Goal: Task Accomplishment & Management: Manage account settings

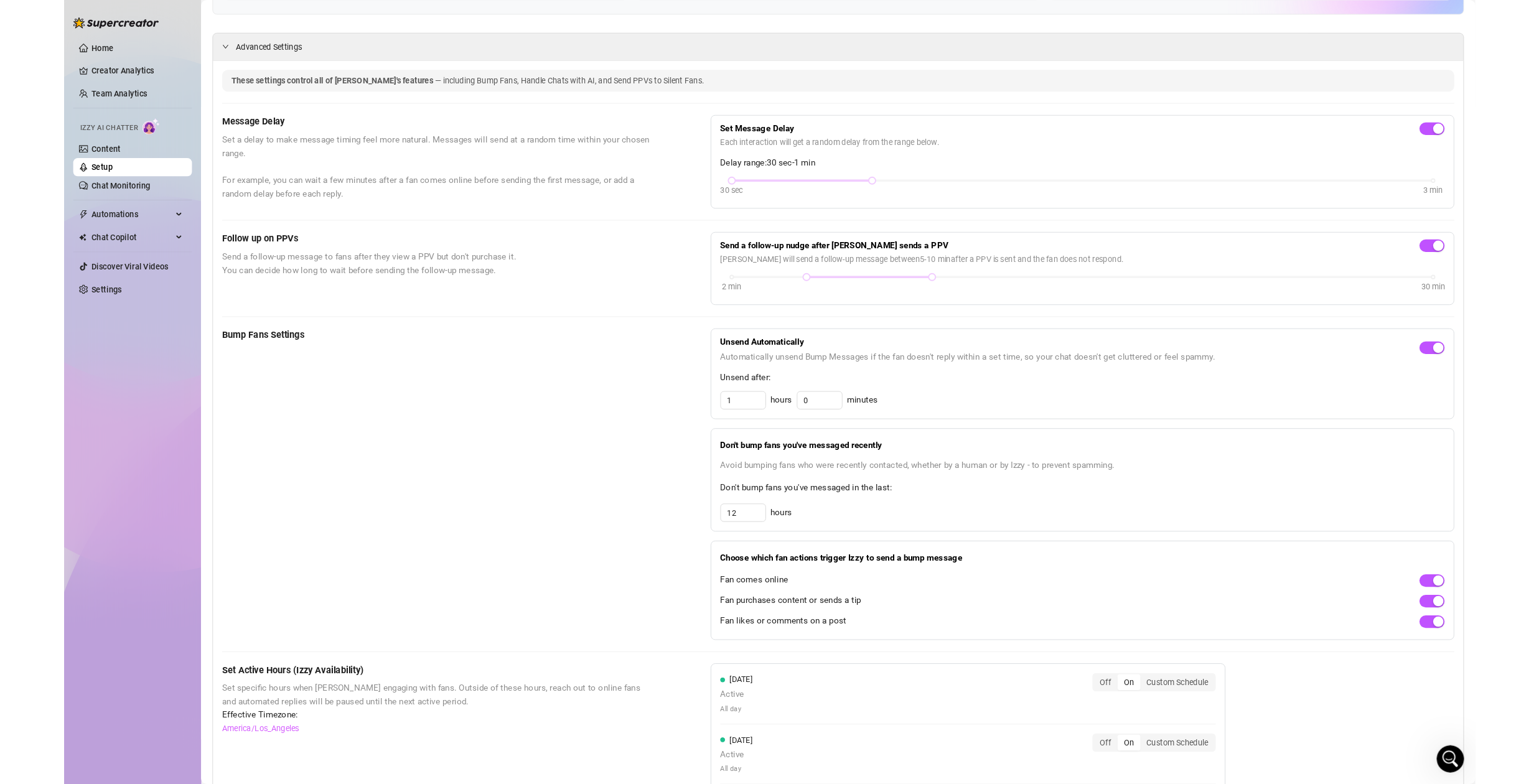
scroll to position [229, 0]
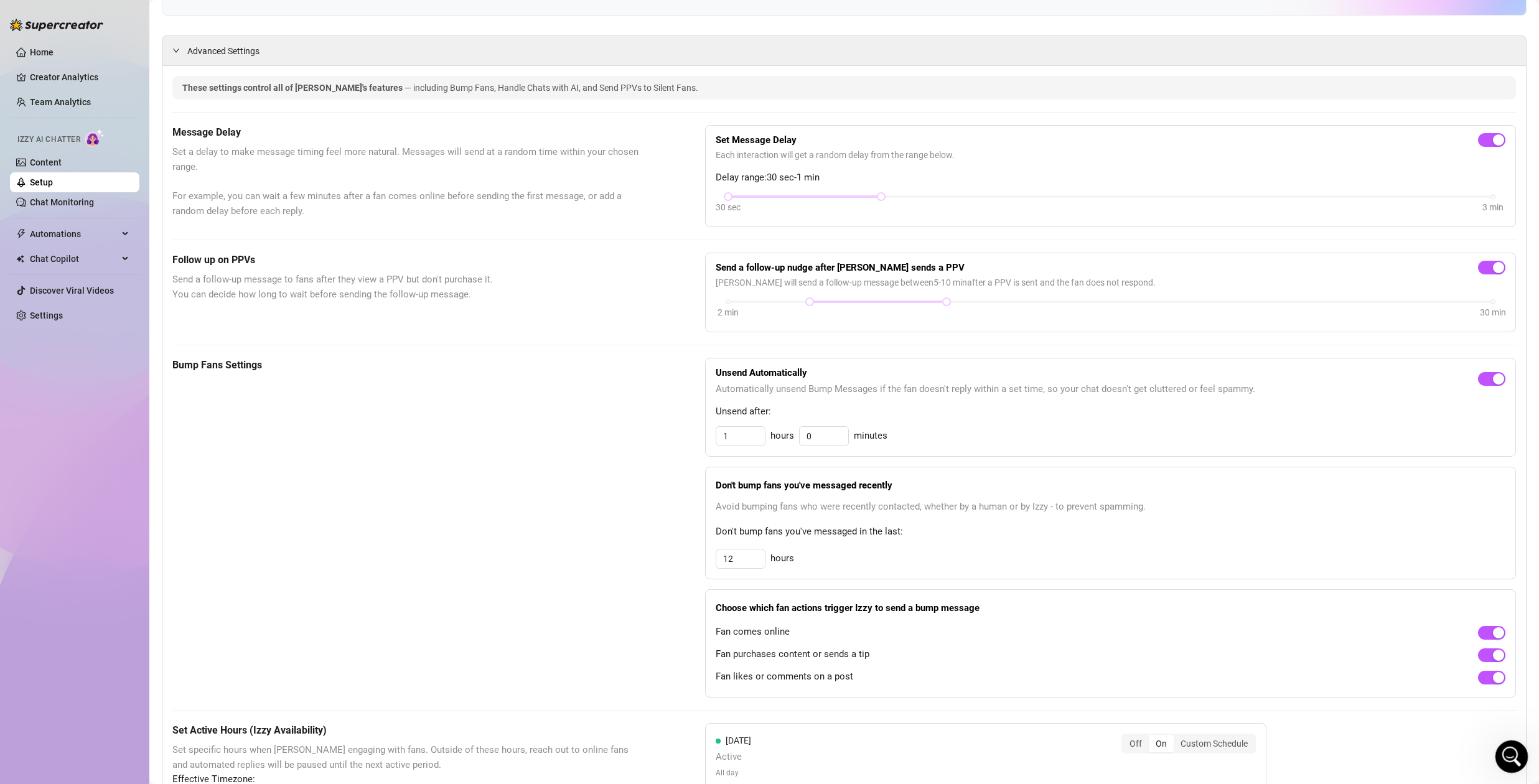
click at [1502, 756] on icon "Open Intercom Messenger" at bounding box center [1510, 755] width 21 height 21
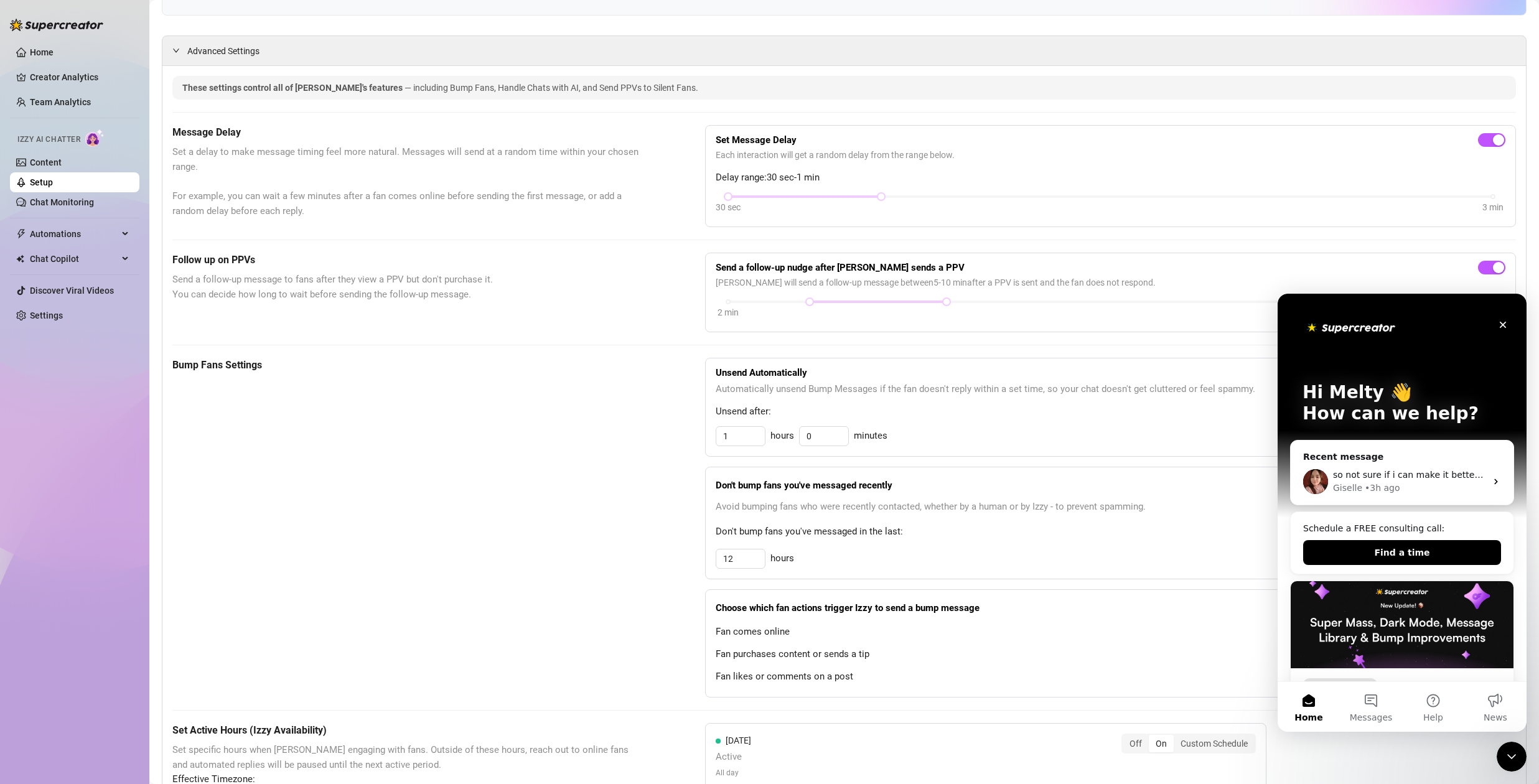
click at [1394, 473] on span "so not sure if i can make it better somehow but let me know" at bounding box center [1465, 474] width 263 height 10
click at [1362, 474] on span "so not sure if i can make it better somehow but let me know" at bounding box center [1465, 474] width 263 height 10
click at [1463, 480] on span "so not sure if i can make it better somehow but let me know" at bounding box center [1465, 474] width 263 height 10
click at [1378, 552] on button "Find a time" at bounding box center [1402, 552] width 198 height 25
click at [1402, 555] on button "Find a time" at bounding box center [1402, 552] width 198 height 25
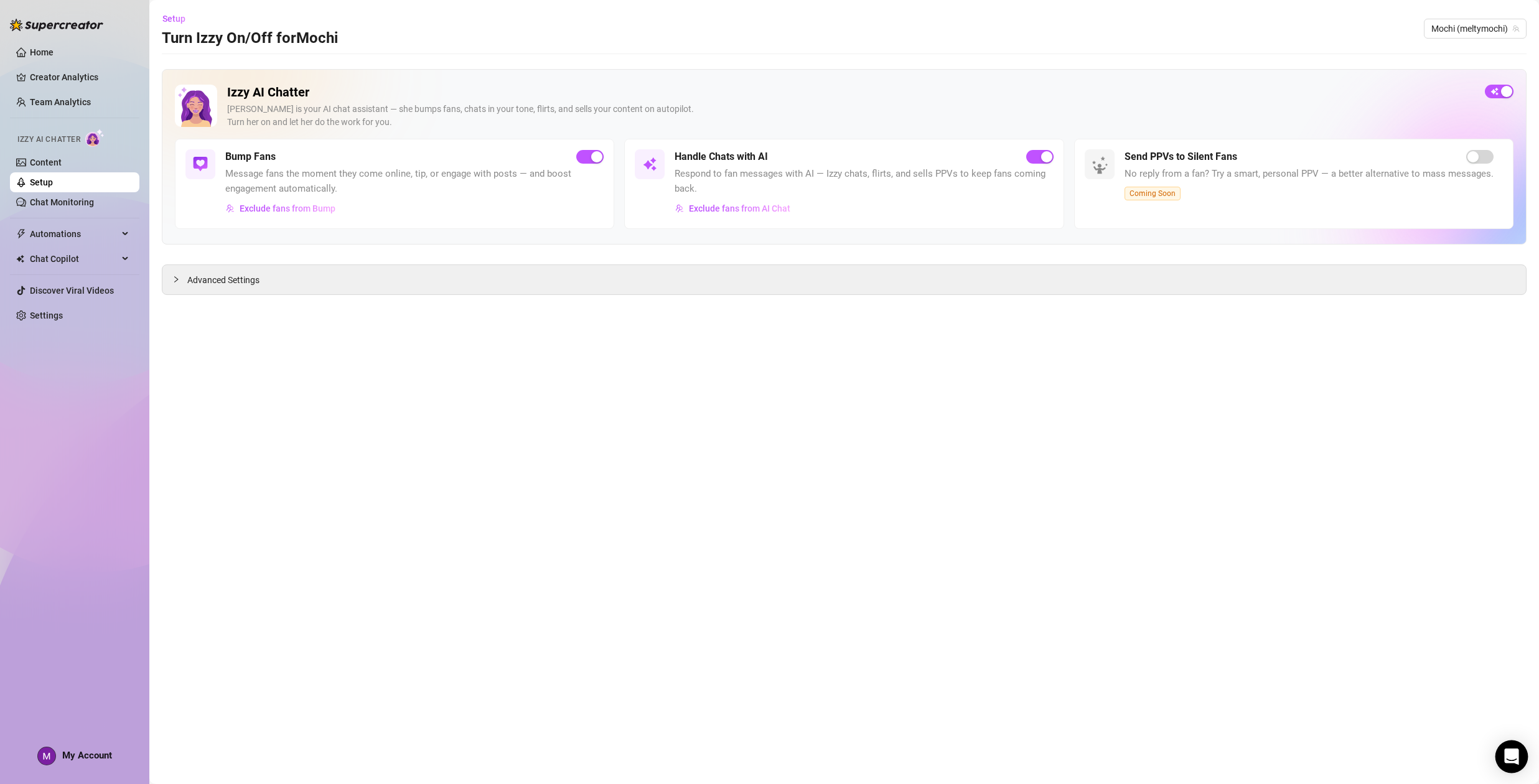
click at [1508, 760] on icon "Open Intercom Messenger" at bounding box center [1511, 756] width 16 height 16
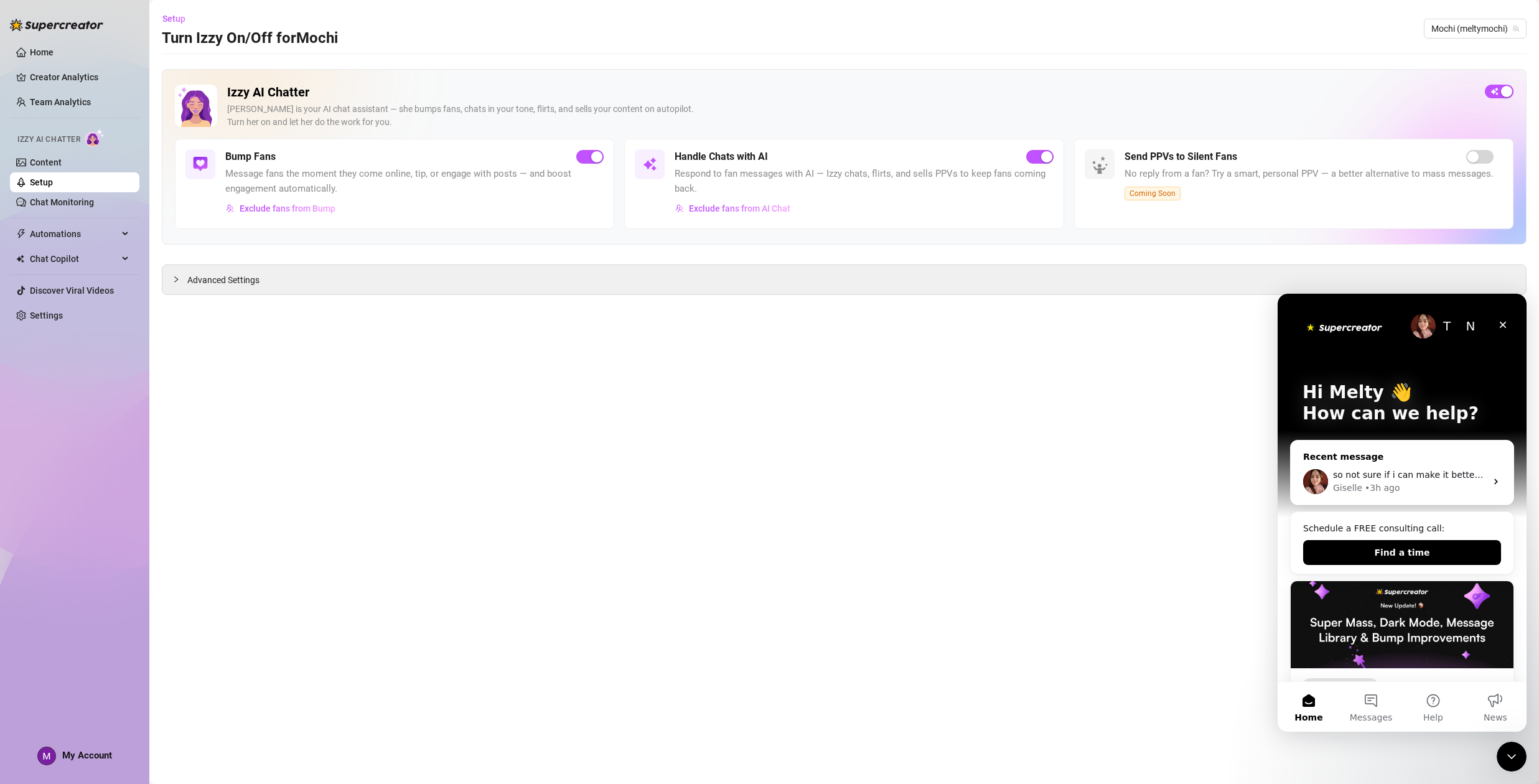
click at [1417, 465] on div "so not sure if i can make it better somehow but let me know Giselle • 3h ago" at bounding box center [1402, 482] width 223 height 46
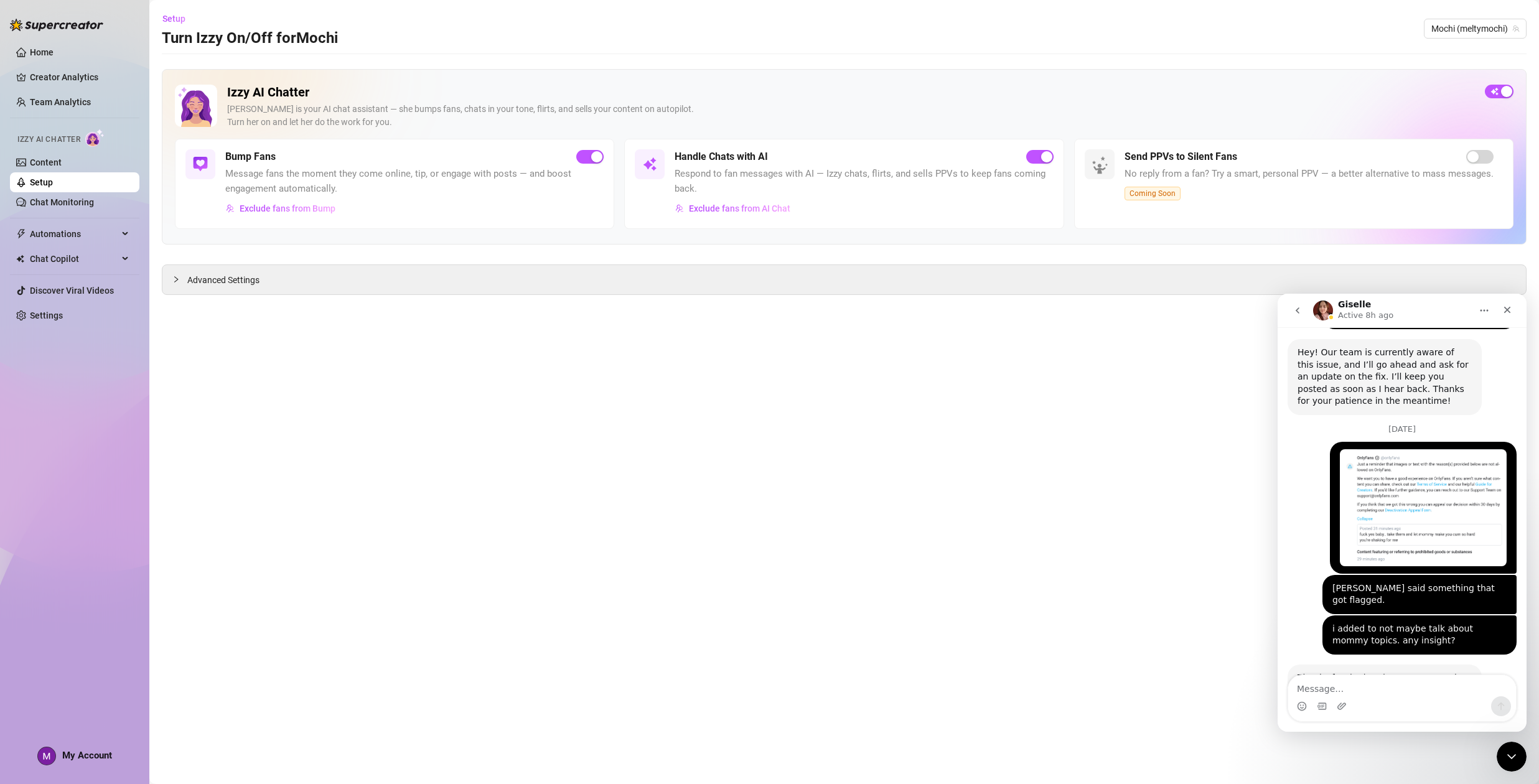
scroll to position [4251, 0]
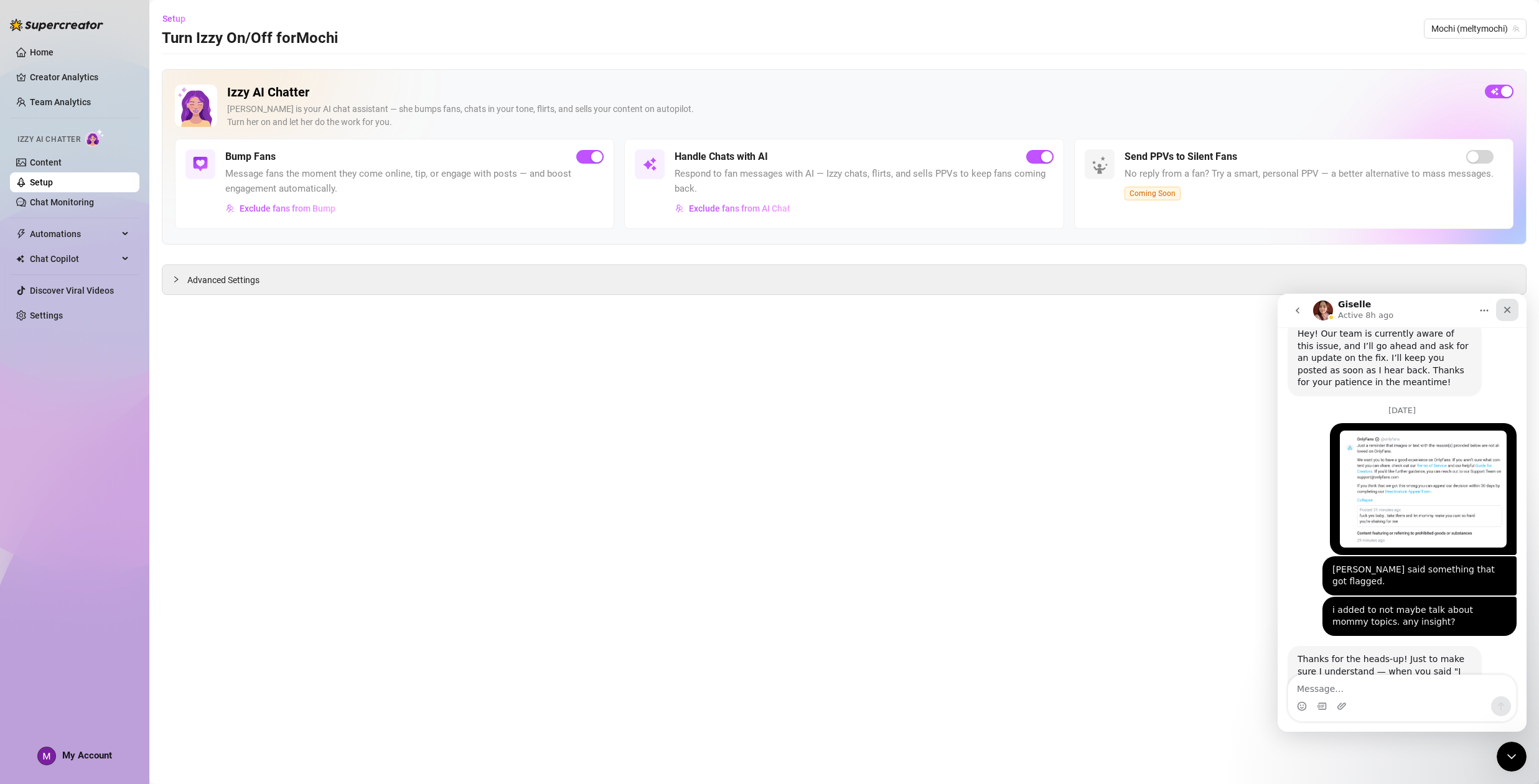
click at [1508, 311] on icon "Close" at bounding box center [1507, 310] width 10 height 10
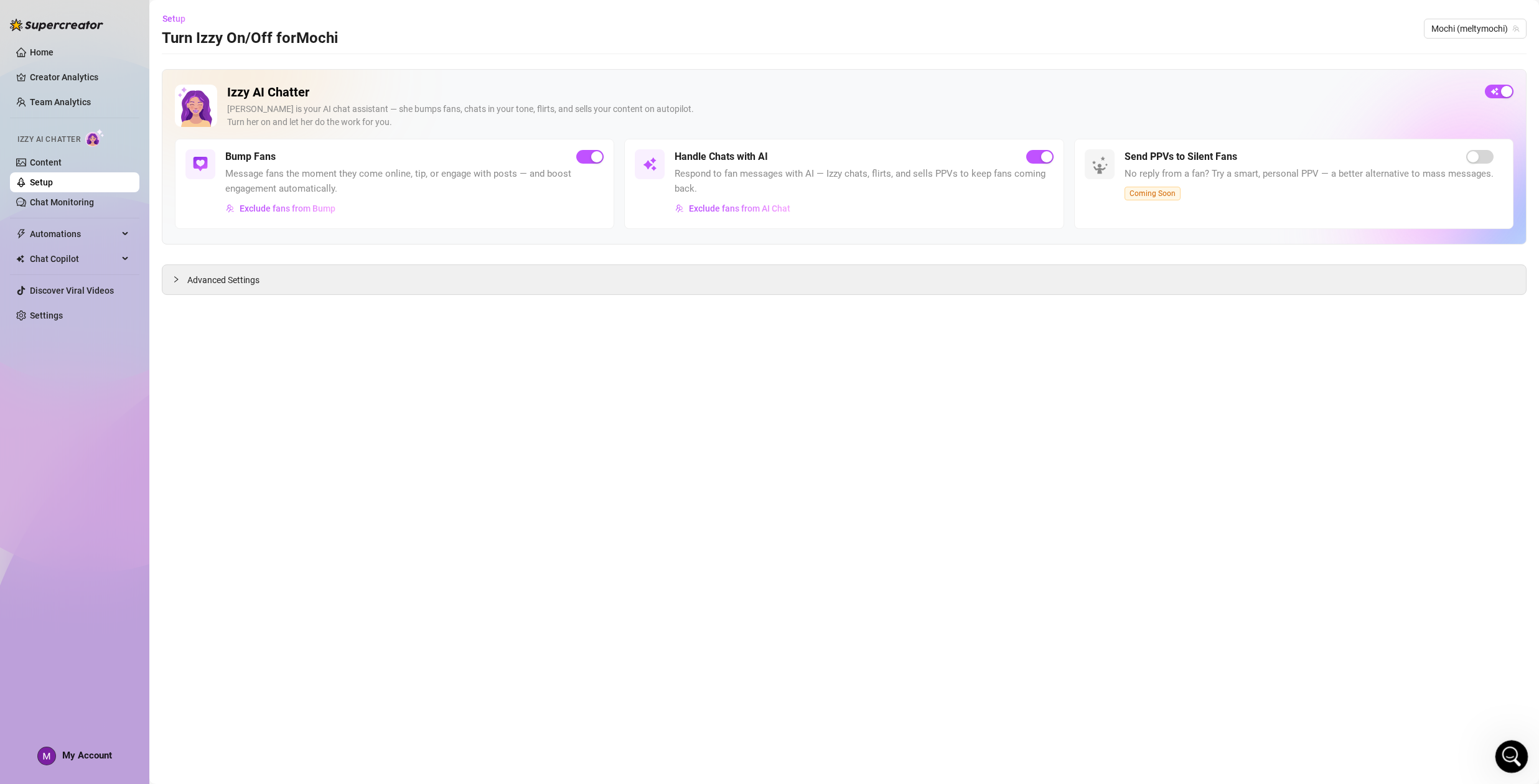
click at [1510, 753] on icon "Open Intercom Messenger" at bounding box center [1510, 755] width 21 height 21
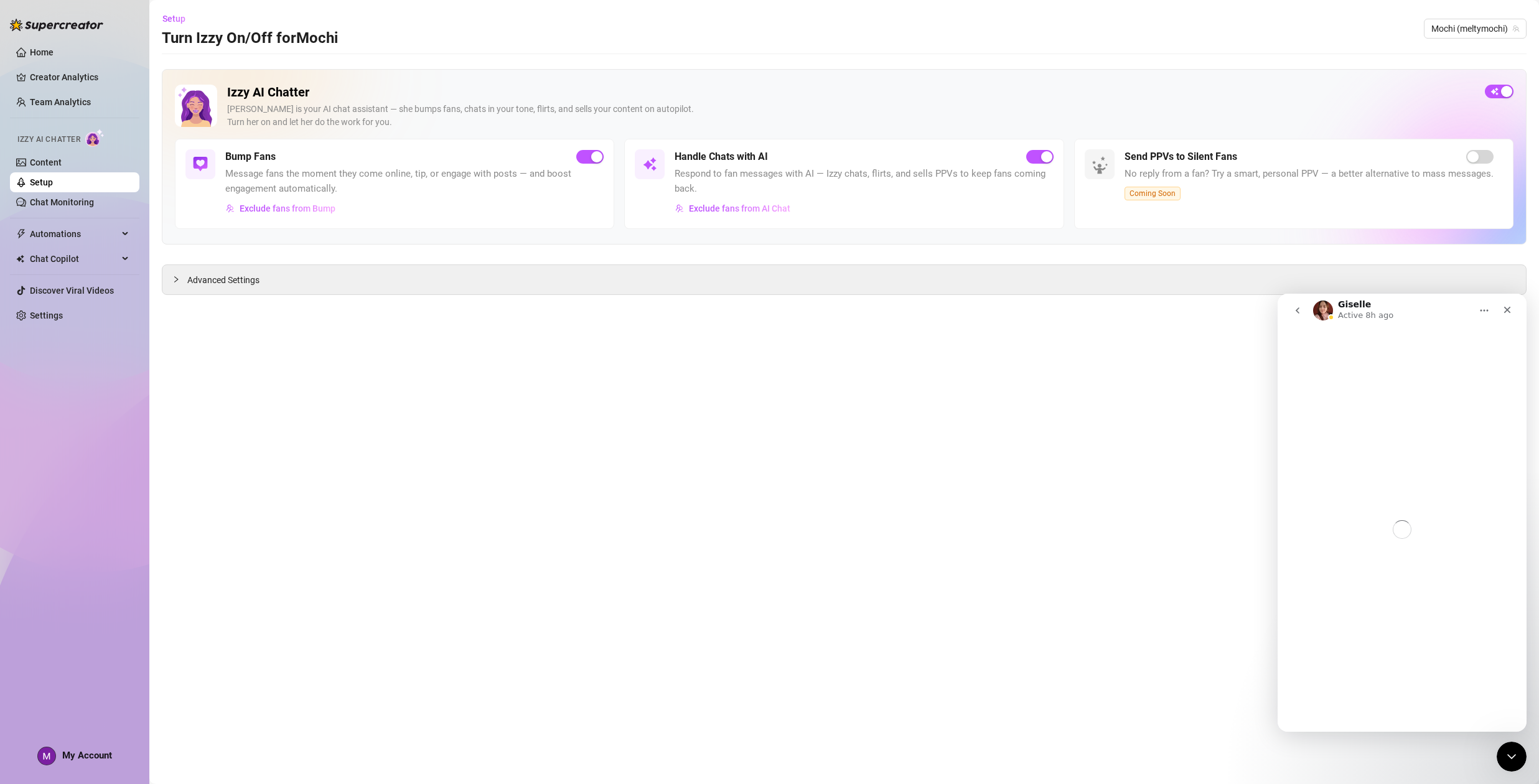
click at [1301, 306] on icon "go back" at bounding box center [1297, 311] width 10 height 10
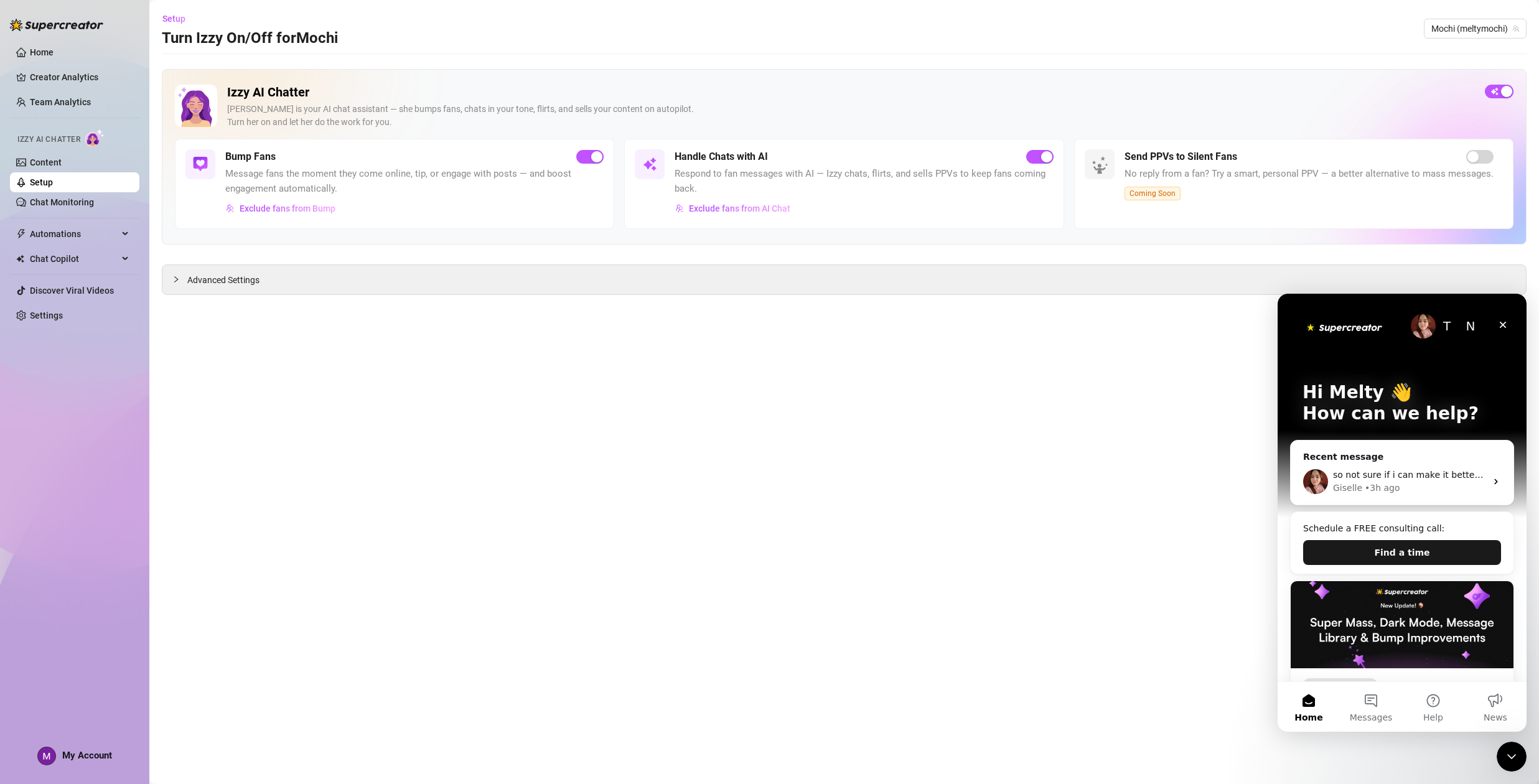
click at [1368, 547] on button "Find a time" at bounding box center [1402, 552] width 198 height 25
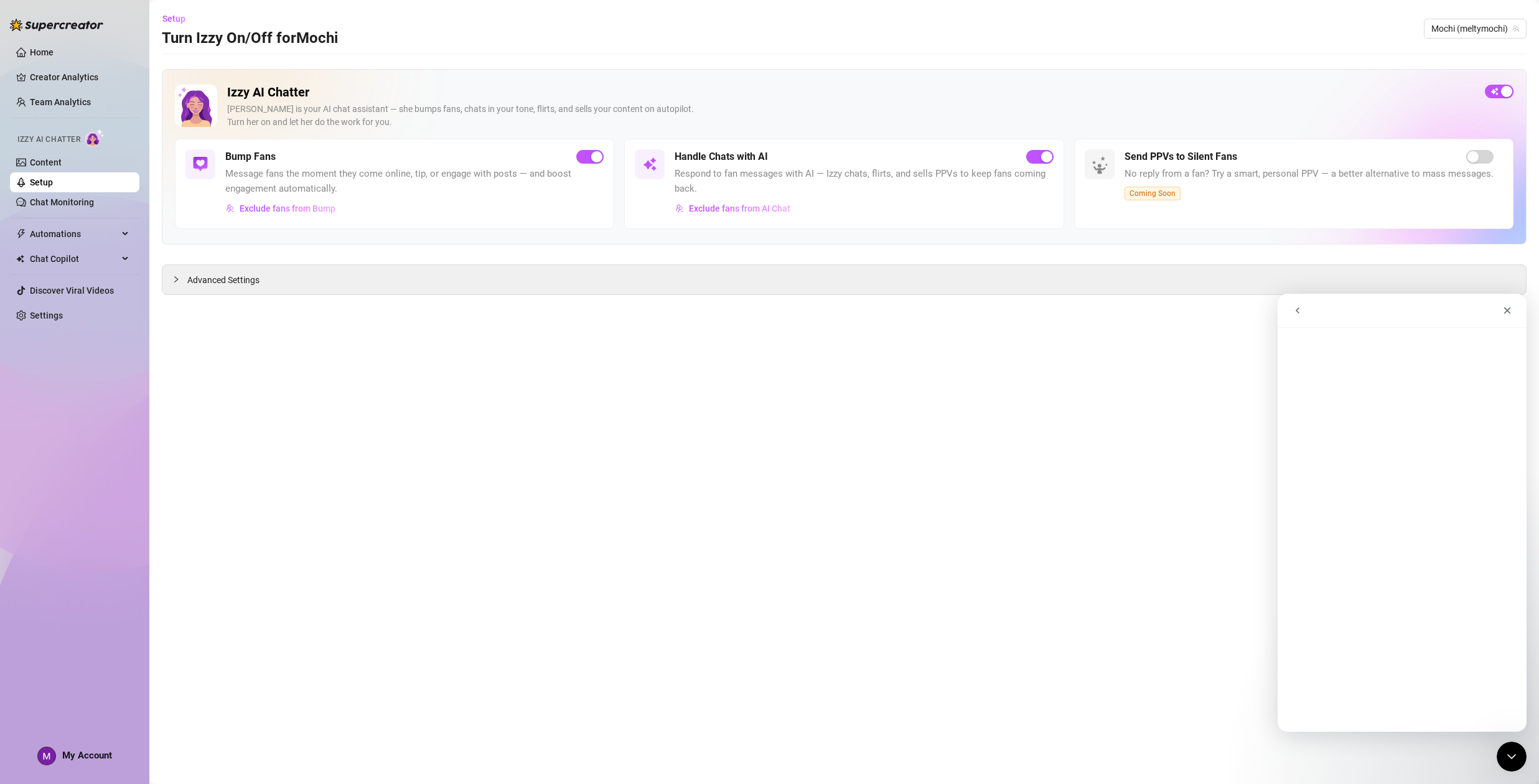
click at [1300, 313] on icon "go back" at bounding box center [1297, 311] width 10 height 10
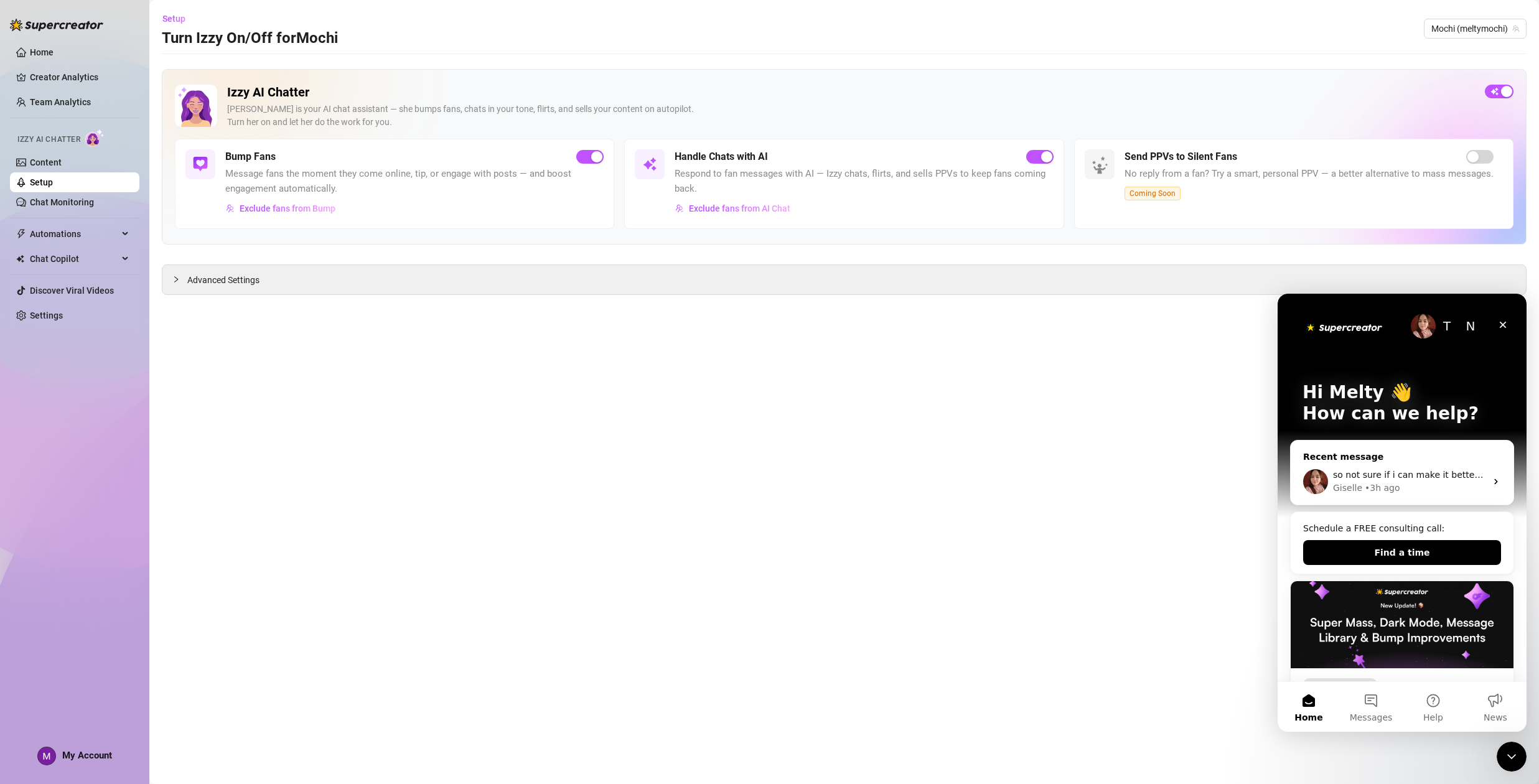
click at [1373, 466] on div "so not sure if i can make it better somehow but let me know Giselle • 3h ago" at bounding box center [1402, 482] width 223 height 46
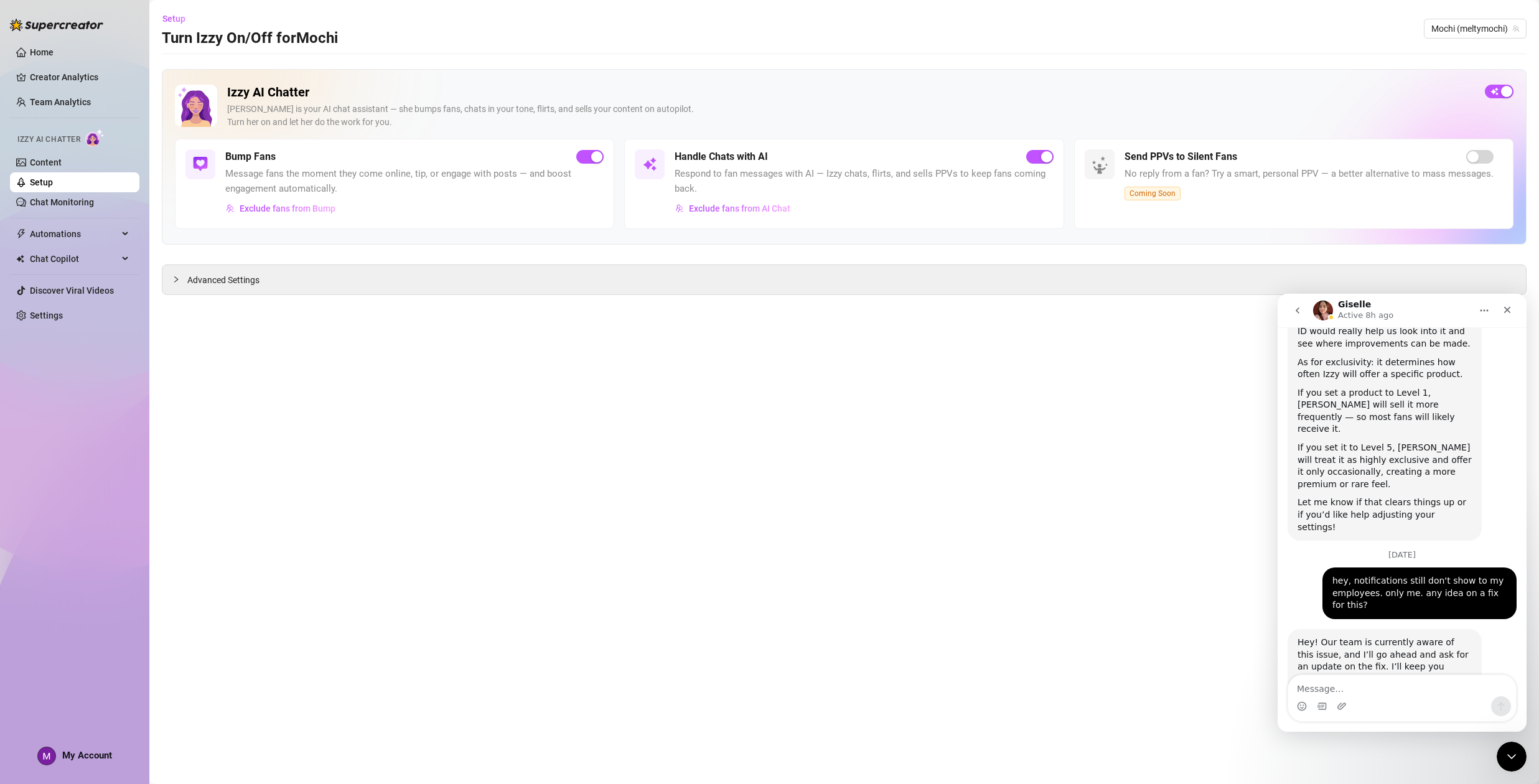
click at [1353, 692] on textarea "Message…" at bounding box center [1402, 686] width 228 height 21
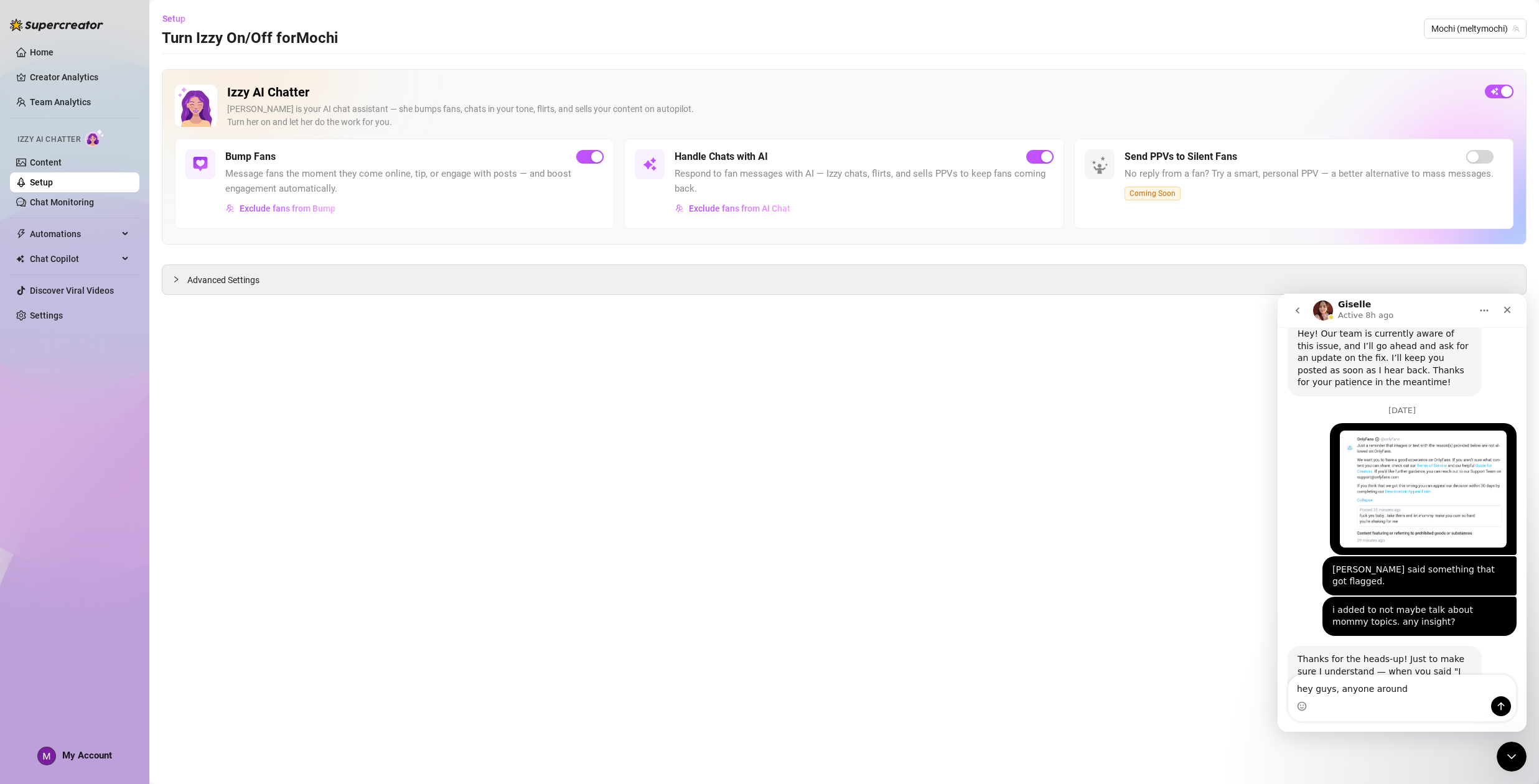
type textarea "hey guys, anyone around?"
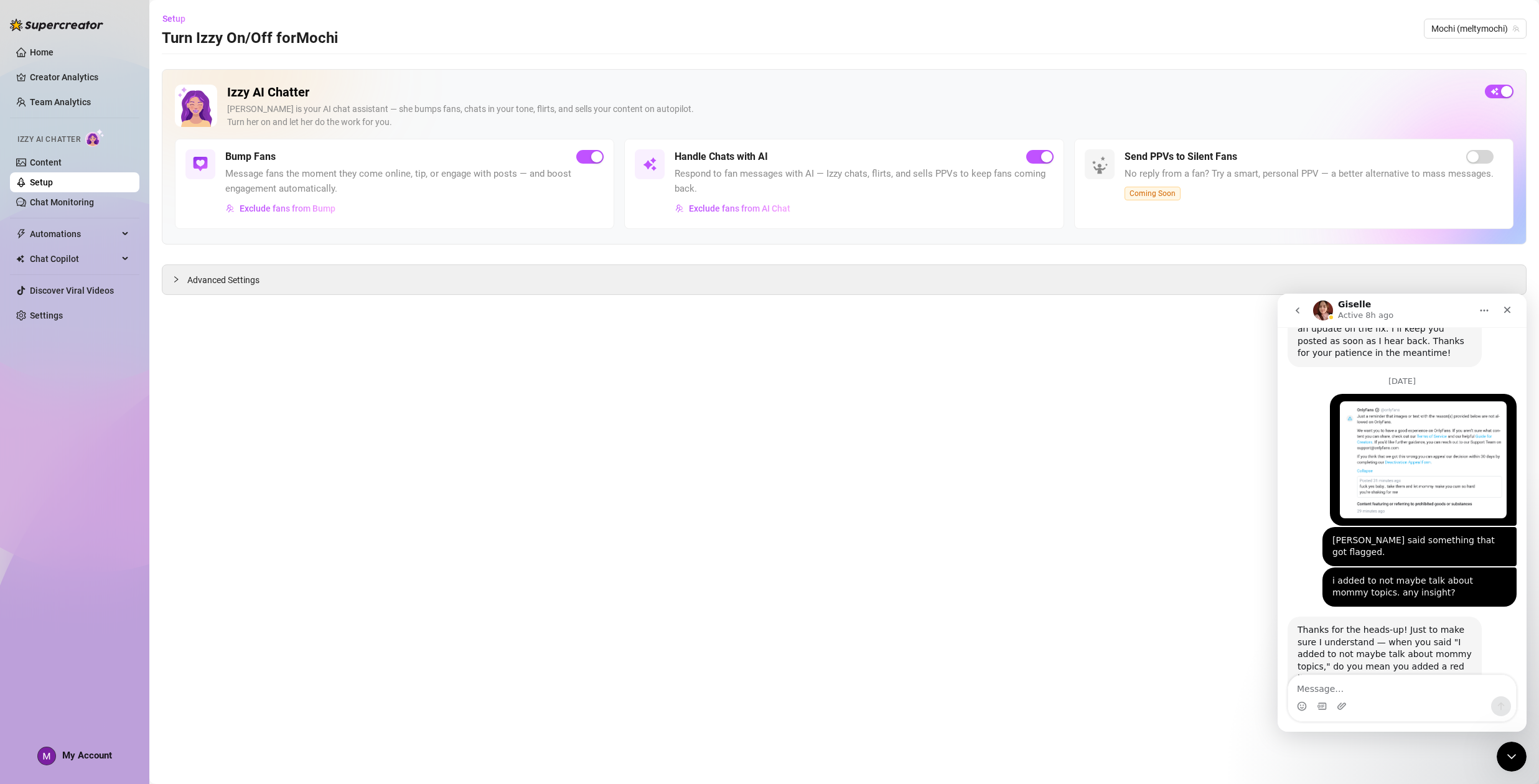
scroll to position [4305, 0]
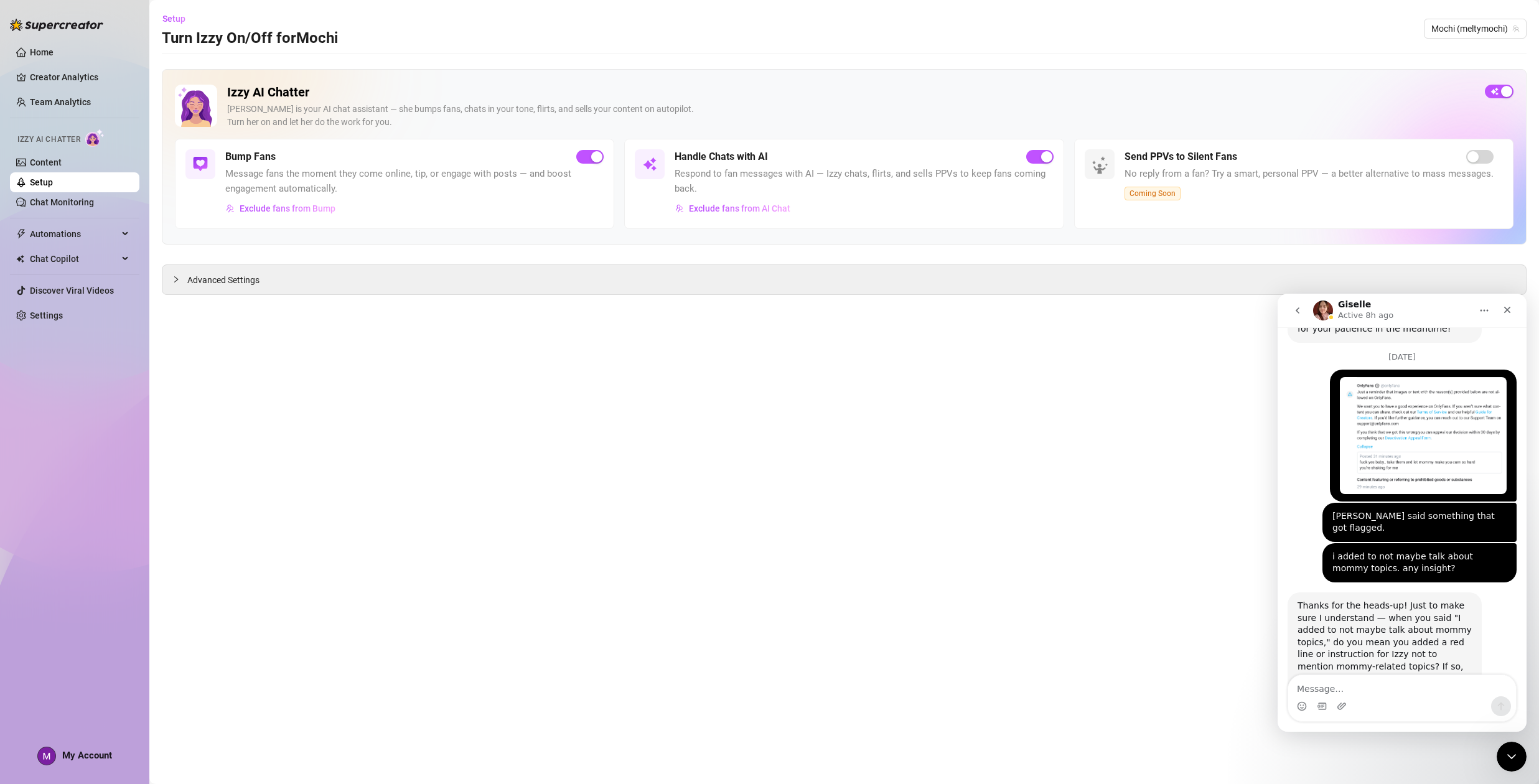
click at [1392, 689] on textarea "Message…" at bounding box center [1402, 686] width 228 height 21
click at [1359, 685] on textarea "Message…" at bounding box center [1402, 686] width 228 height 21
click at [54, 57] on link "Home" at bounding box center [41, 52] width 24 height 10
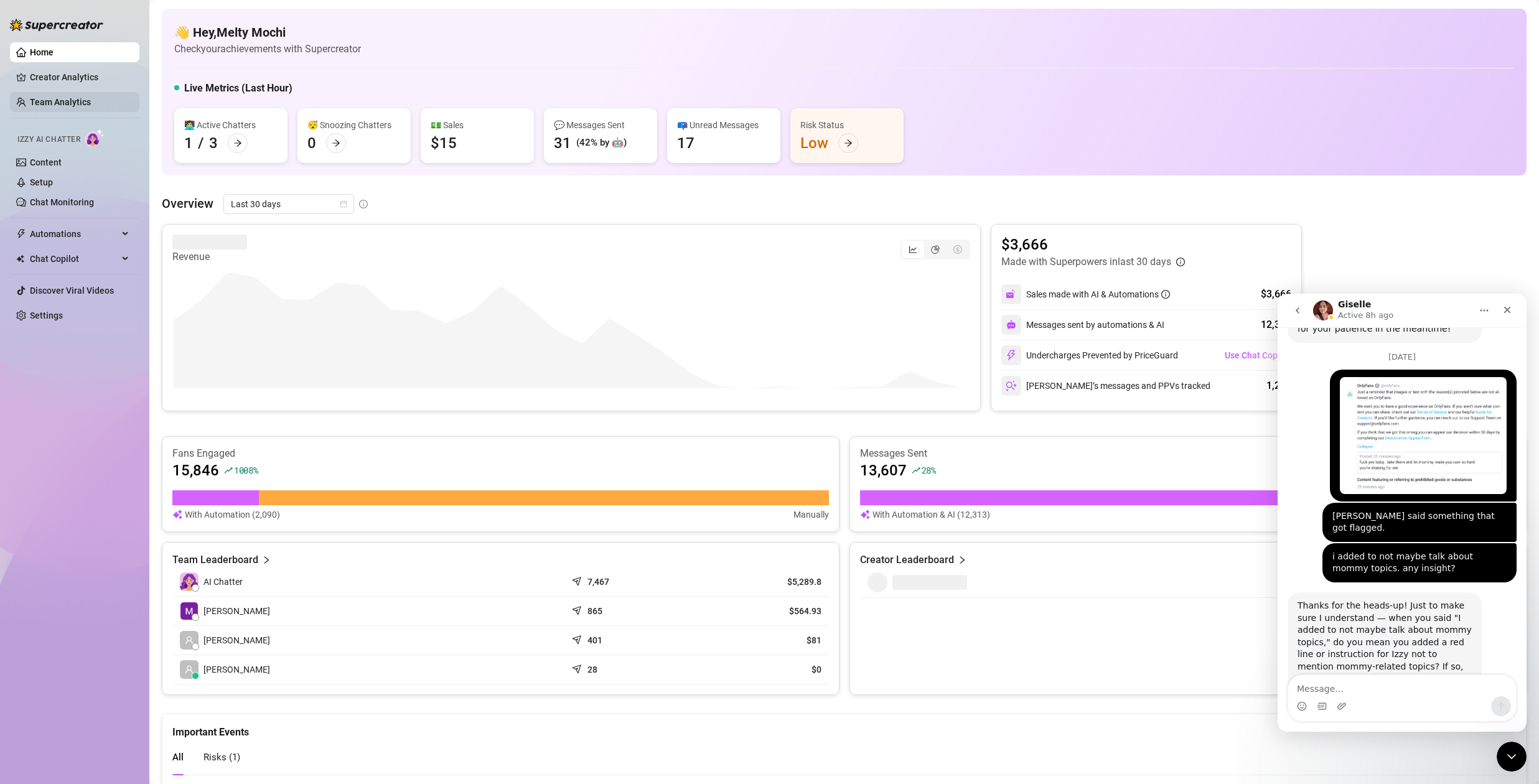
click at [55, 106] on link "Team Analytics" at bounding box center [60, 102] width 61 height 10
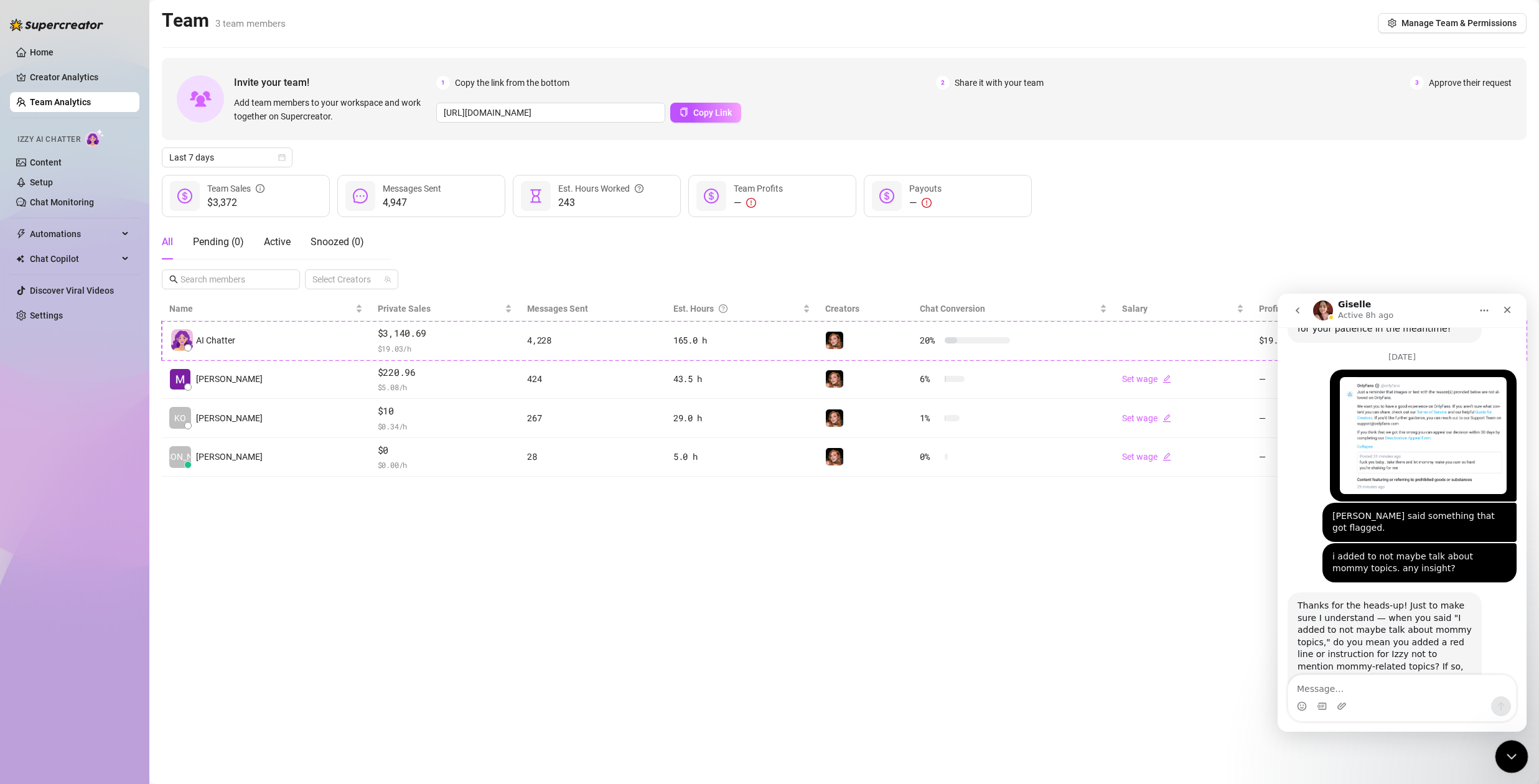
click at [1516, 761] on icon "Close Intercom Messenger" at bounding box center [1510, 755] width 15 height 15
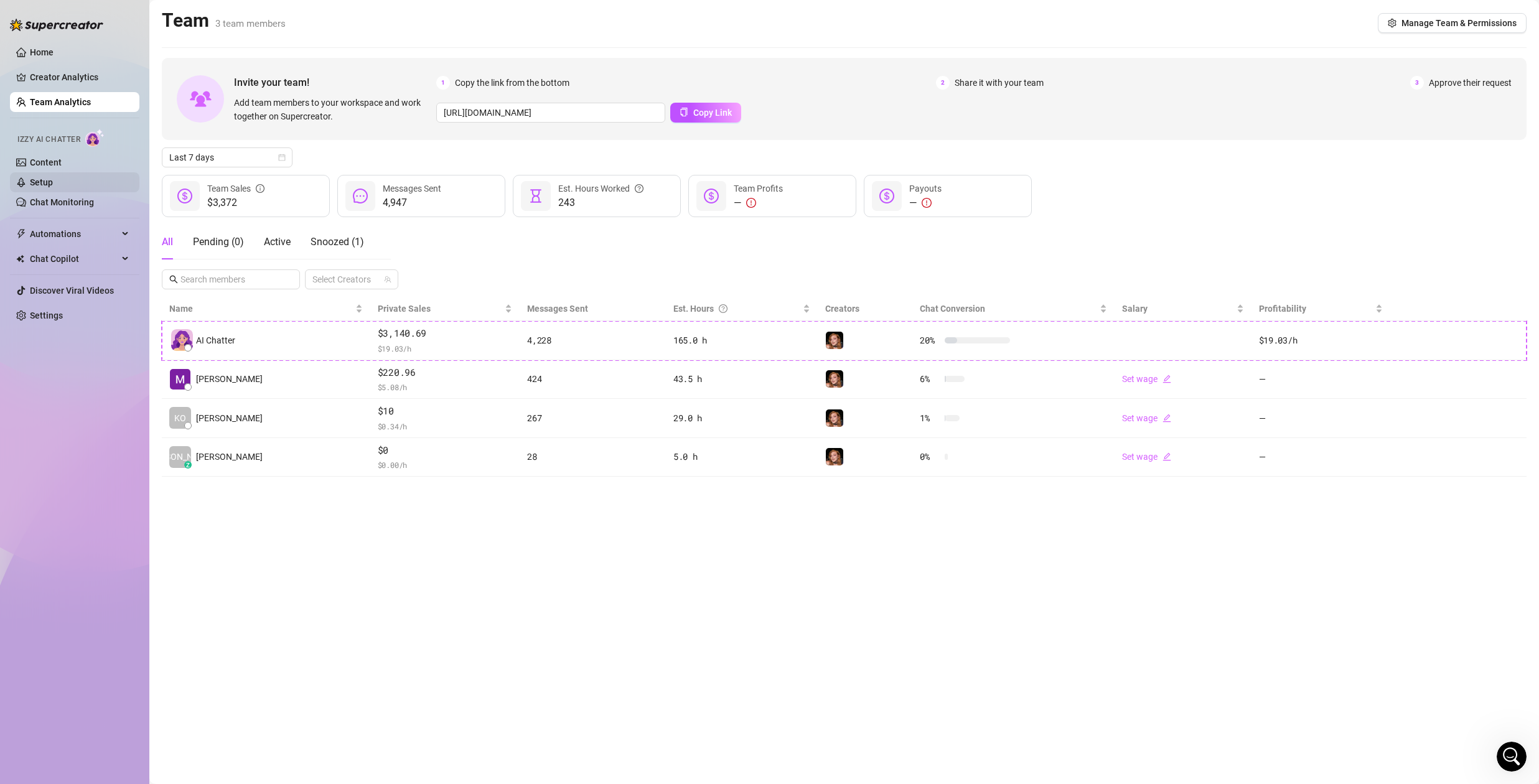
click at [53, 181] on link "Setup" at bounding box center [41, 182] width 23 height 10
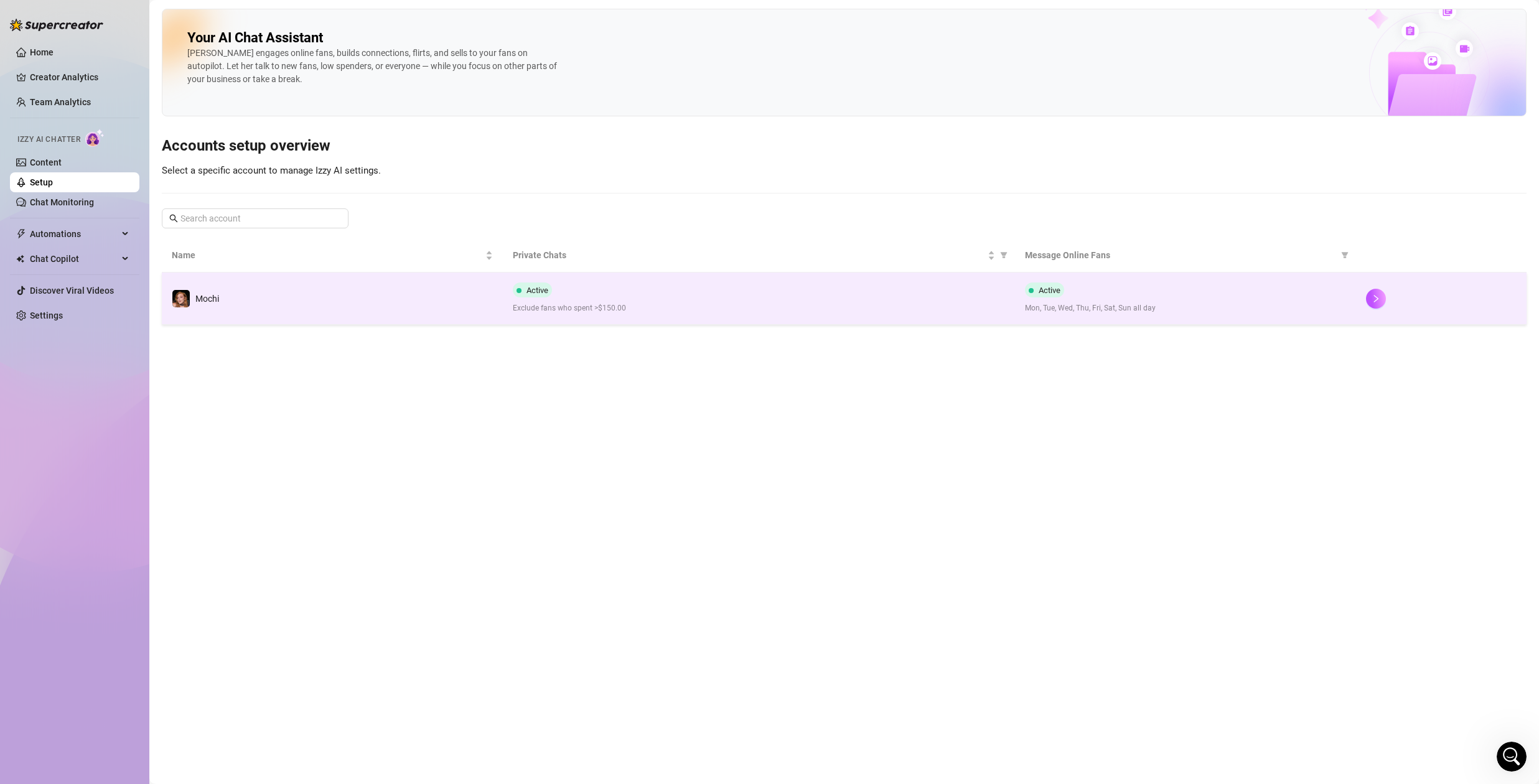
click at [612, 300] on div "Active Exclude fans who spent >$150.00" at bounding box center [758, 298] width 492 height 31
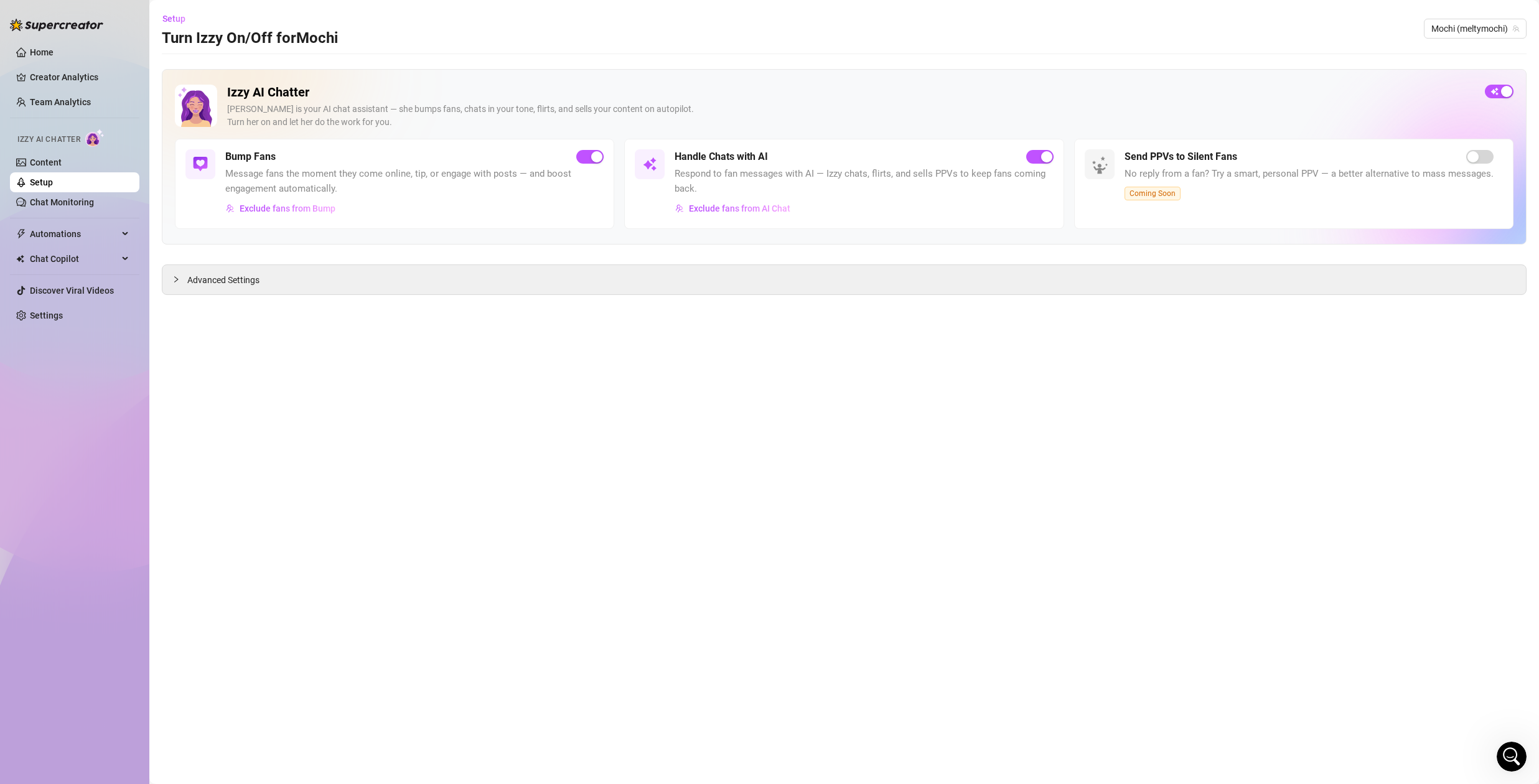
click at [733, 239] on div "Izzy AI Chatter [PERSON_NAME] is your AI chat assistant — she bumps fans, chats…" at bounding box center [844, 156] width 1365 height 175
click at [732, 262] on div "Izzy AI Chatter [PERSON_NAME] is your AI chat assistant — she bumps fans, chats…" at bounding box center [844, 181] width 1365 height 226
click at [737, 190] on span "Respond to fan messages with AI — Izzy chats, flirts, and sells PPVs to keep fa…" at bounding box center [864, 181] width 379 height 29
click at [742, 208] on span "Exclude fans from AI Chat" at bounding box center [740, 208] width 102 height 10
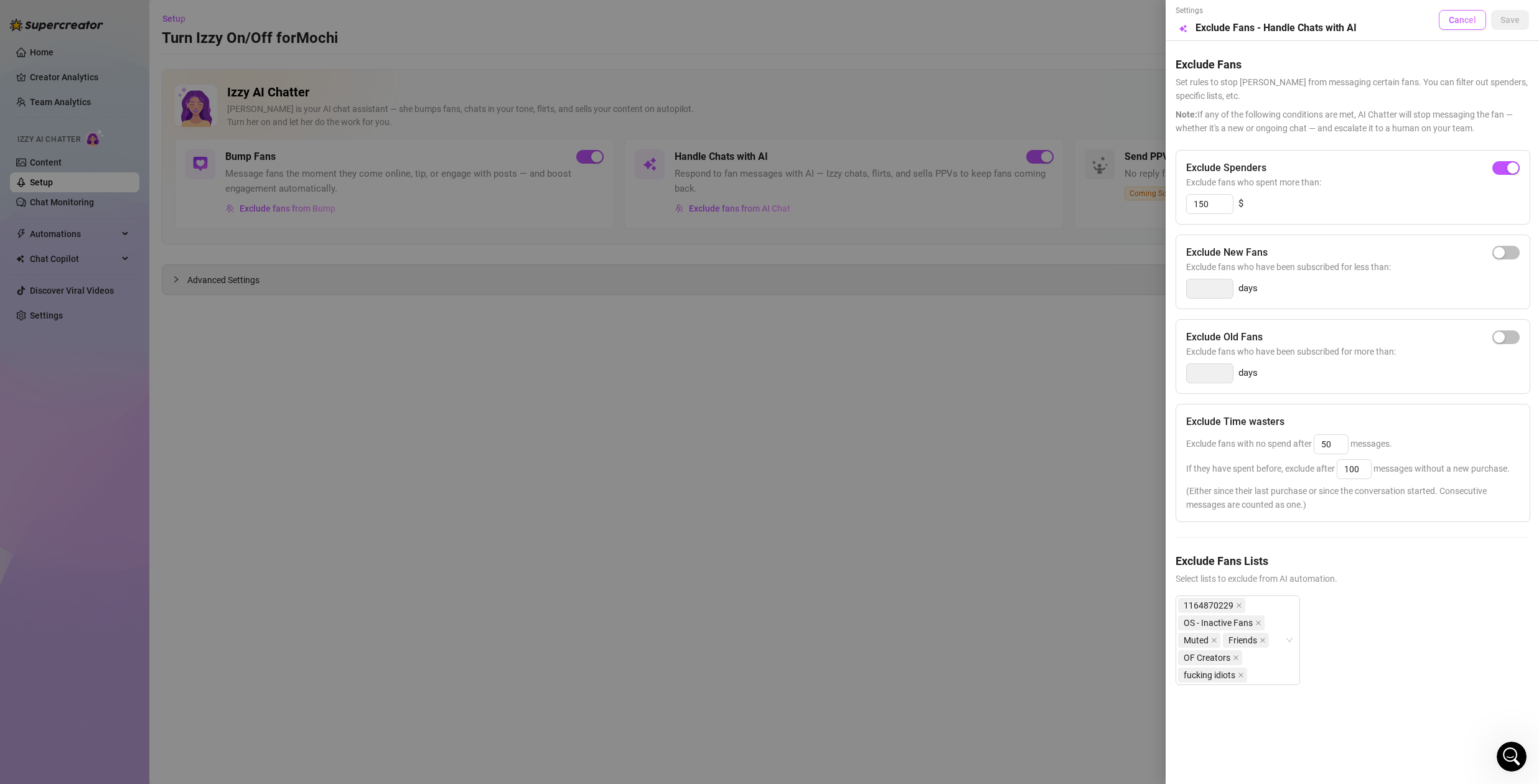
click at [1445, 23] on button "Cancel" at bounding box center [1463, 20] width 47 height 20
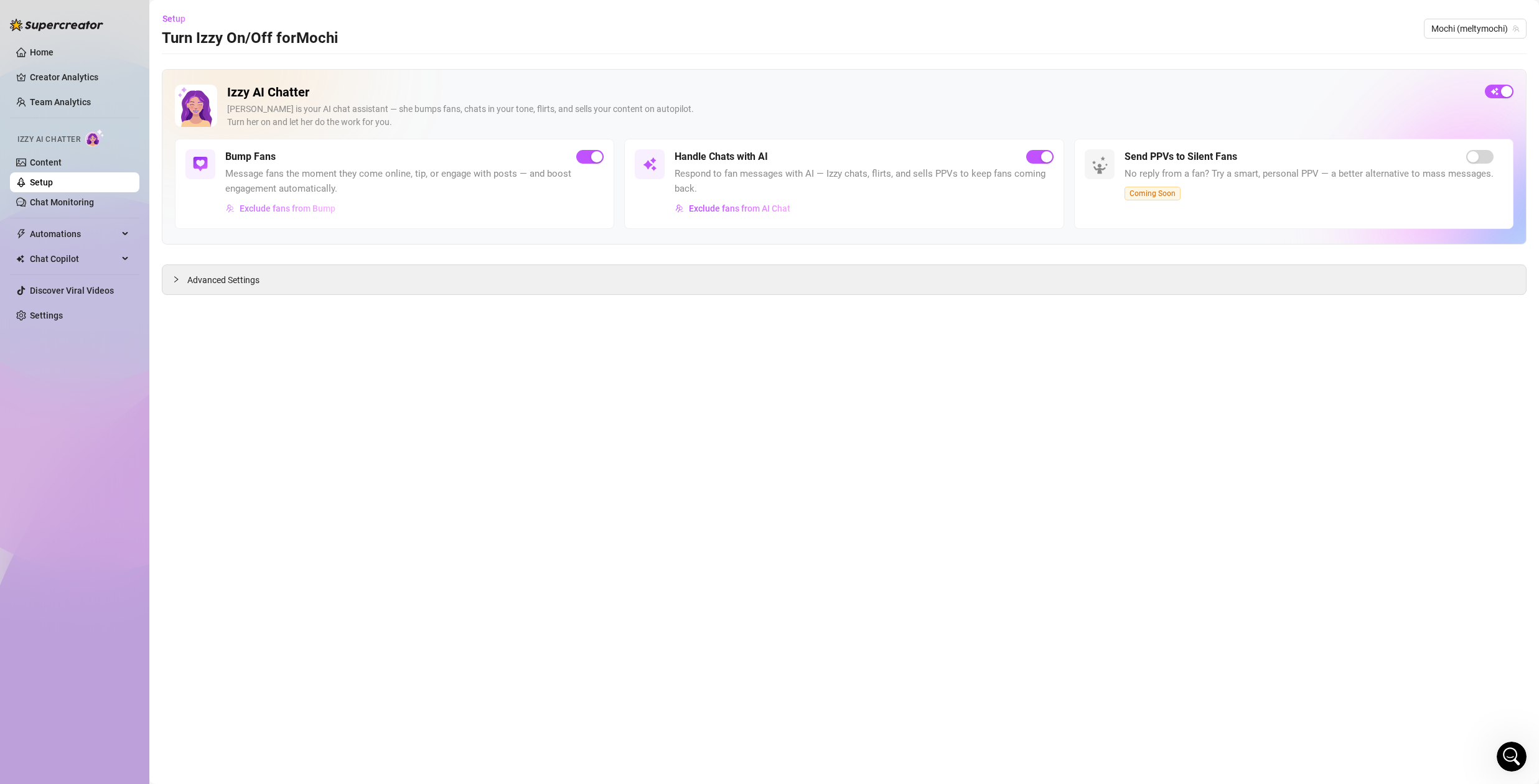
click at [265, 210] on span "Exclude fans from Bump" at bounding box center [287, 208] width 96 height 10
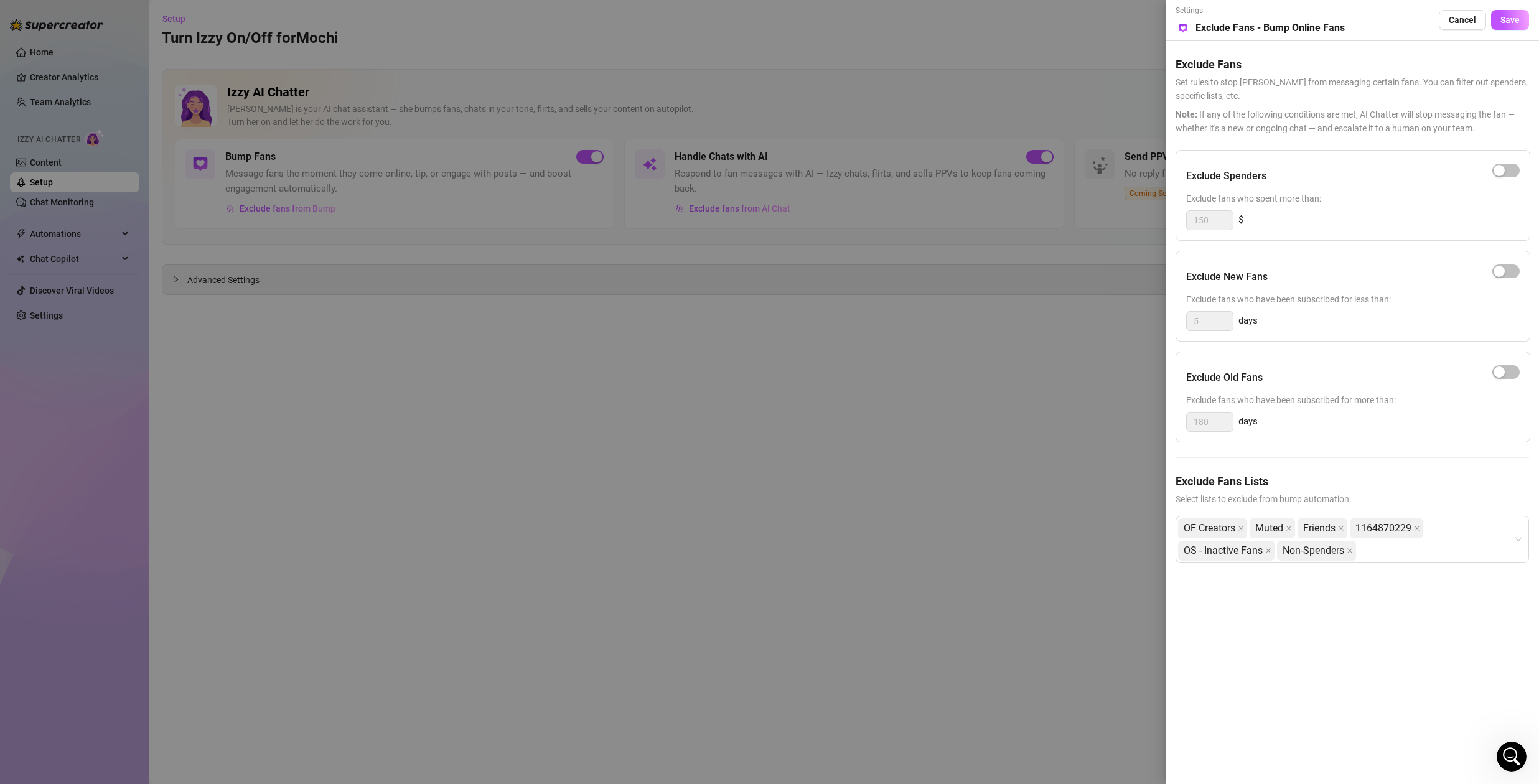
click at [739, 197] on div at bounding box center [770, 392] width 1539 height 784
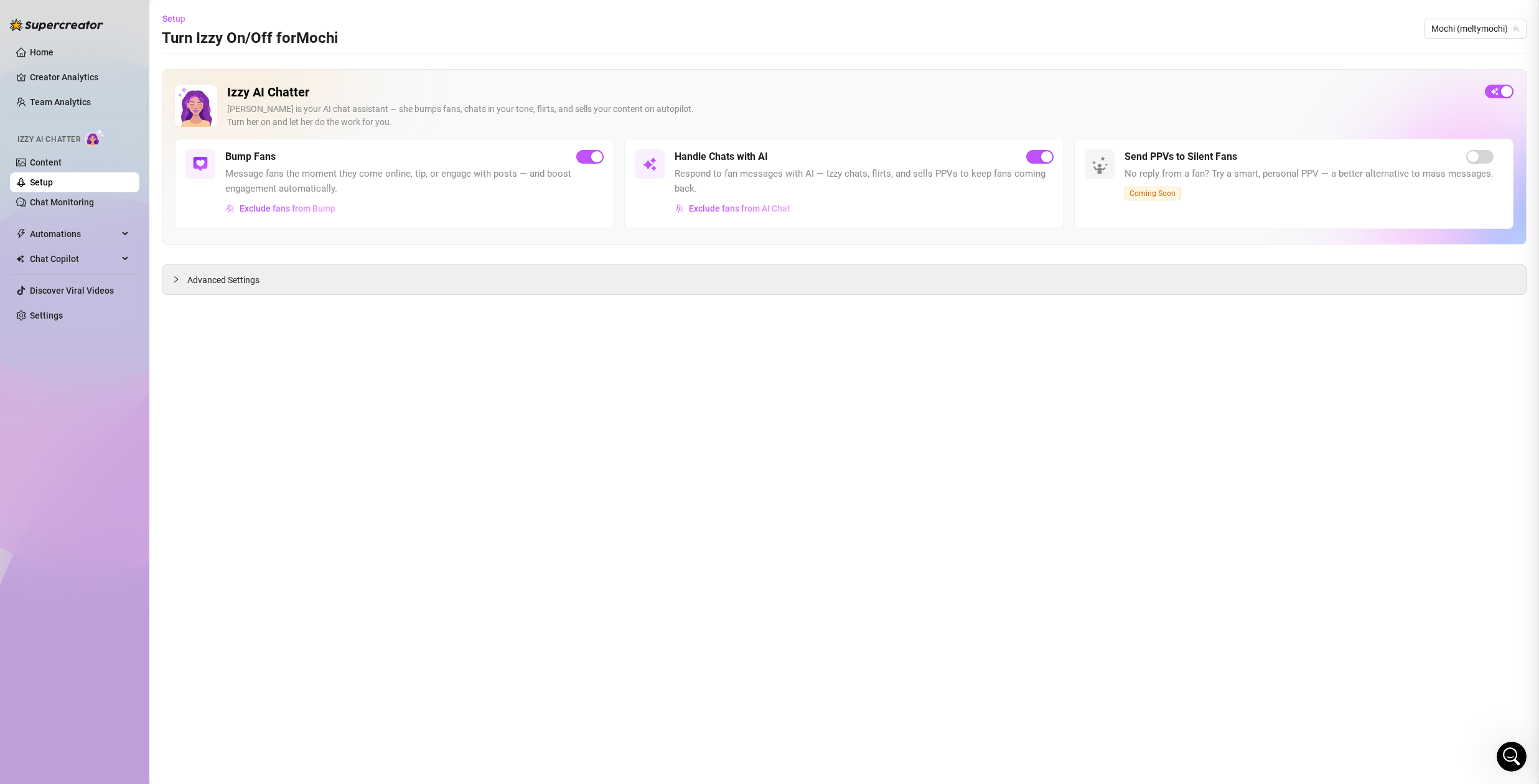
click at [743, 209] on span "Exclude fans from AI Chat" at bounding box center [740, 208] width 102 height 10
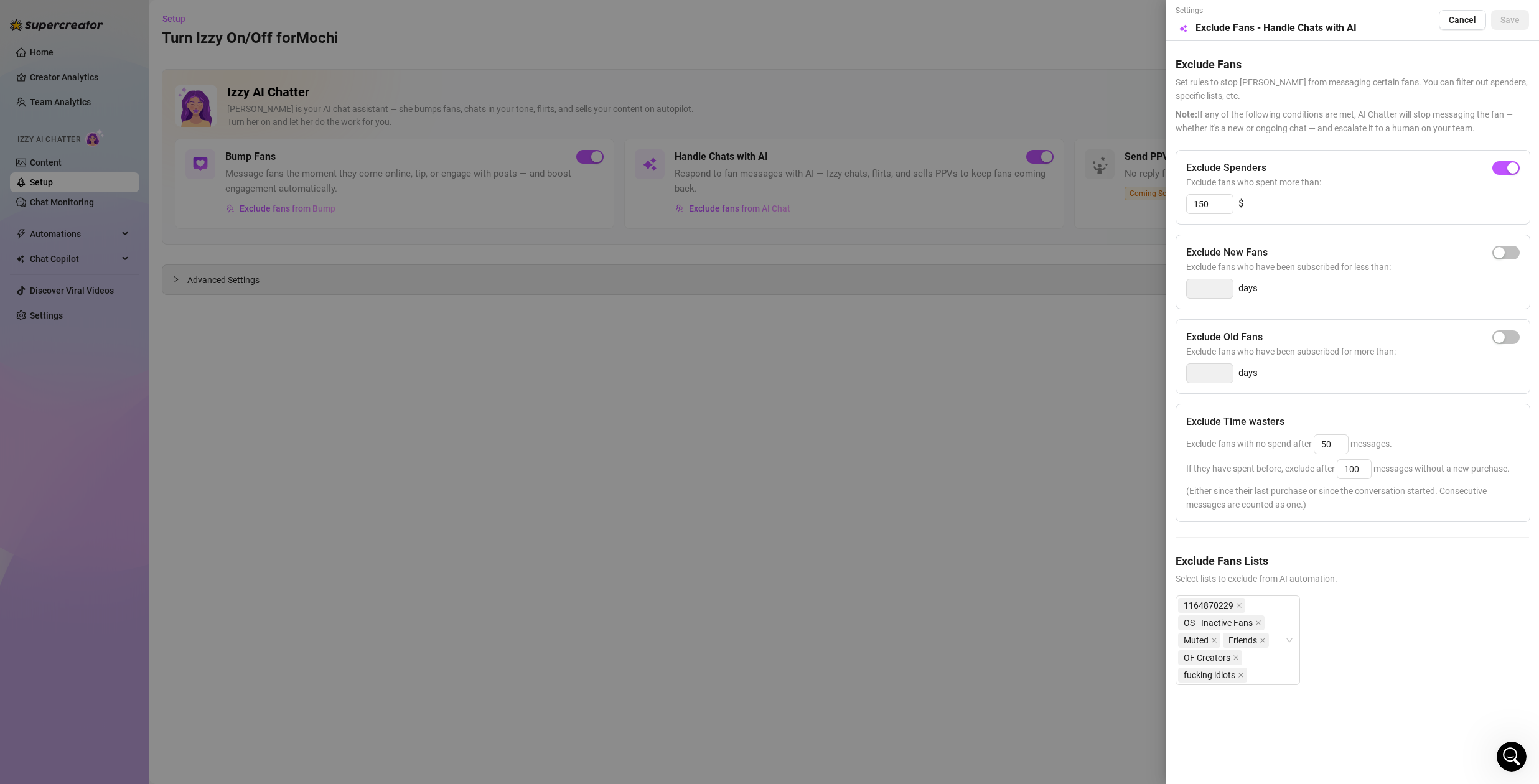
click at [620, 398] on div at bounding box center [770, 392] width 1539 height 784
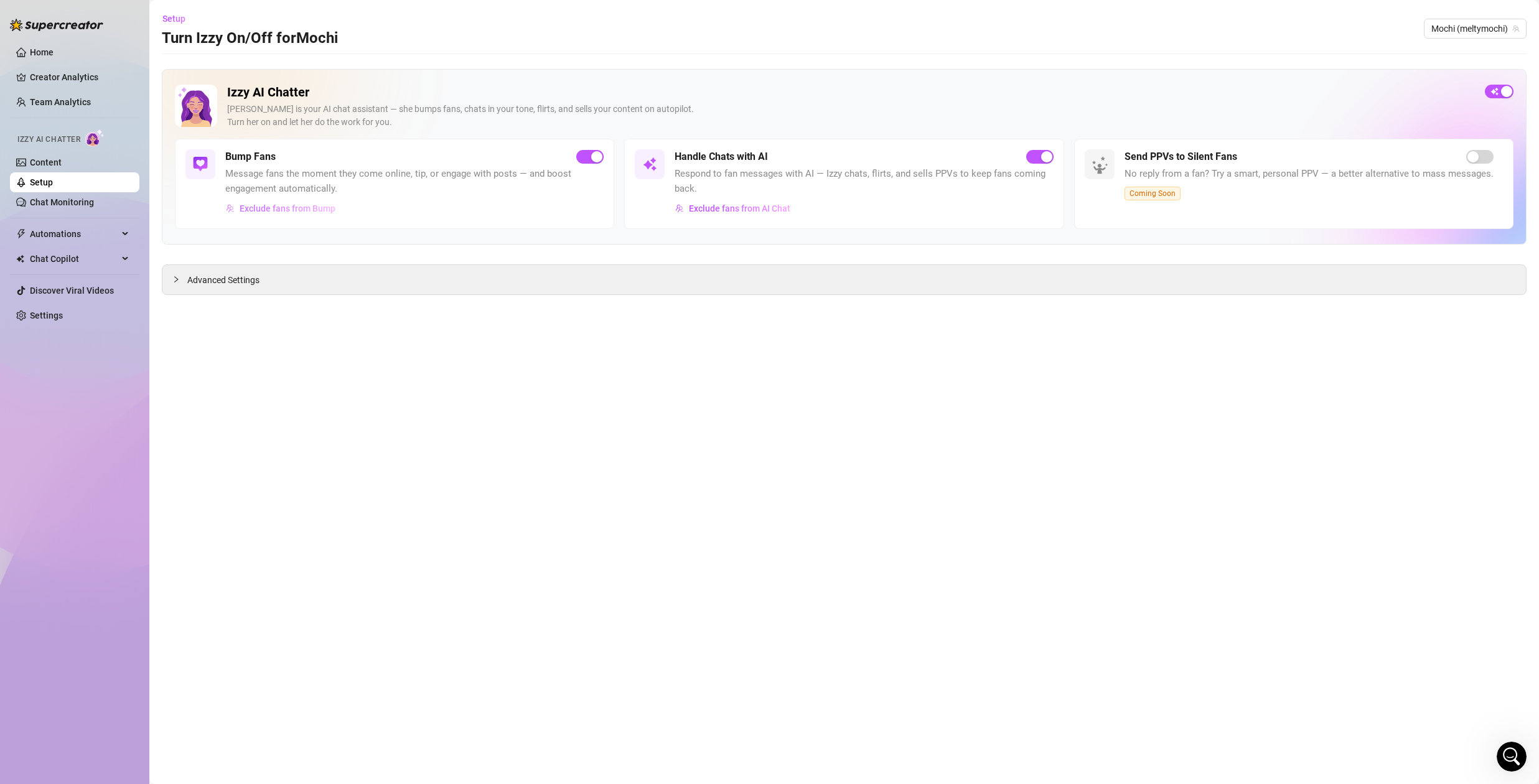
click at [309, 207] on span "Exclude fans from Bump" at bounding box center [287, 208] width 96 height 10
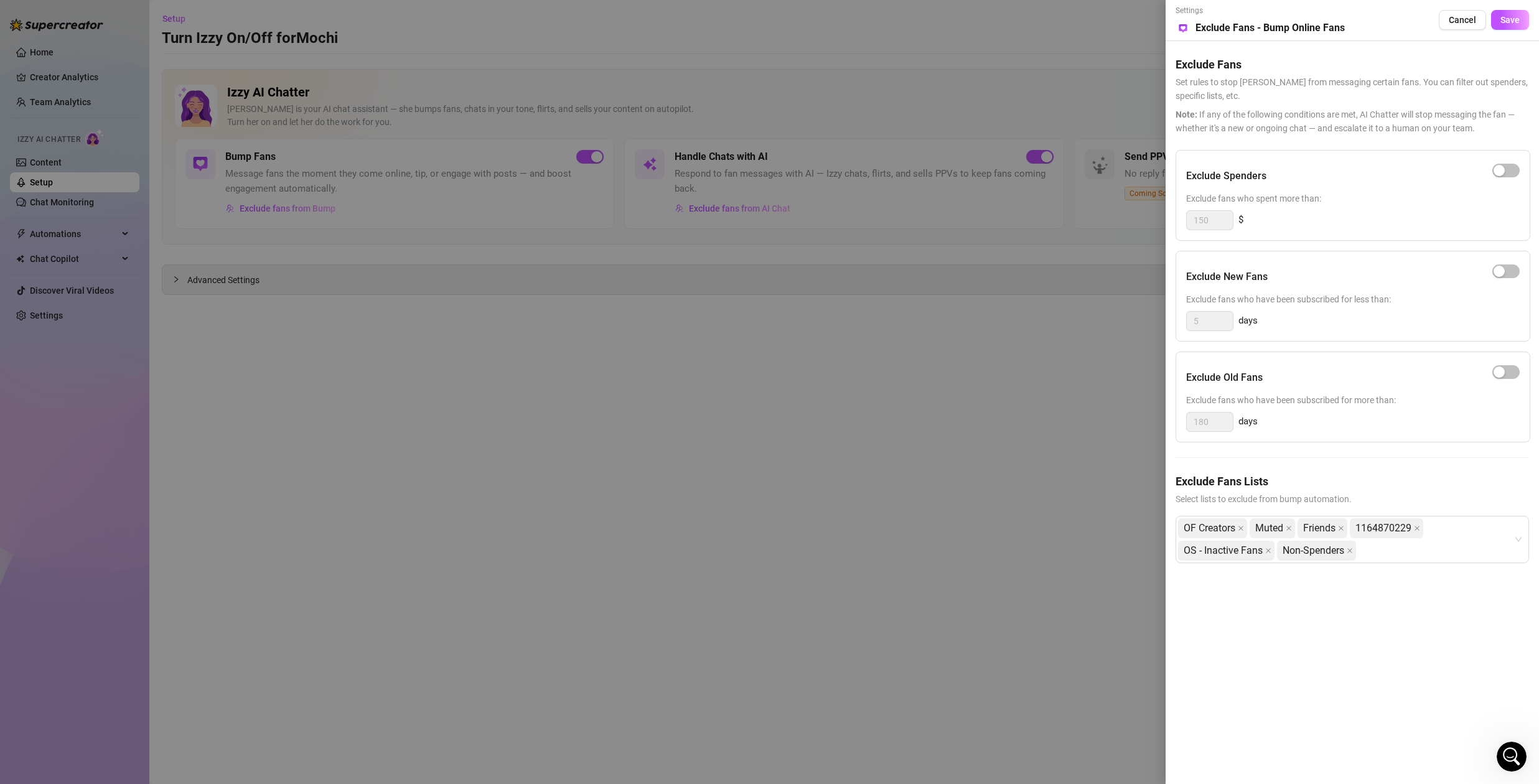
click at [952, 300] on div at bounding box center [770, 392] width 1539 height 784
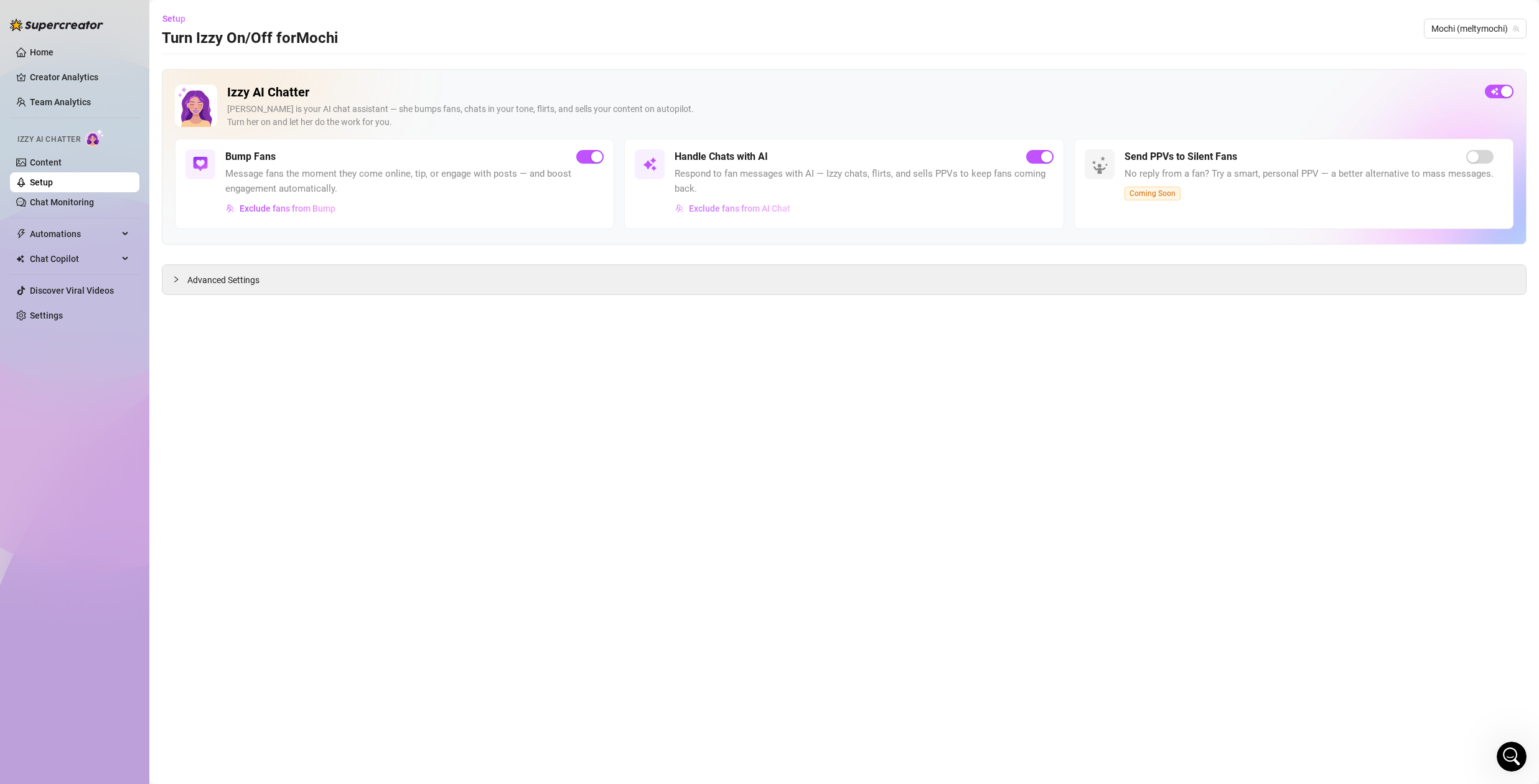
click at [753, 207] on span "Exclude fans from AI Chat" at bounding box center [740, 208] width 102 height 10
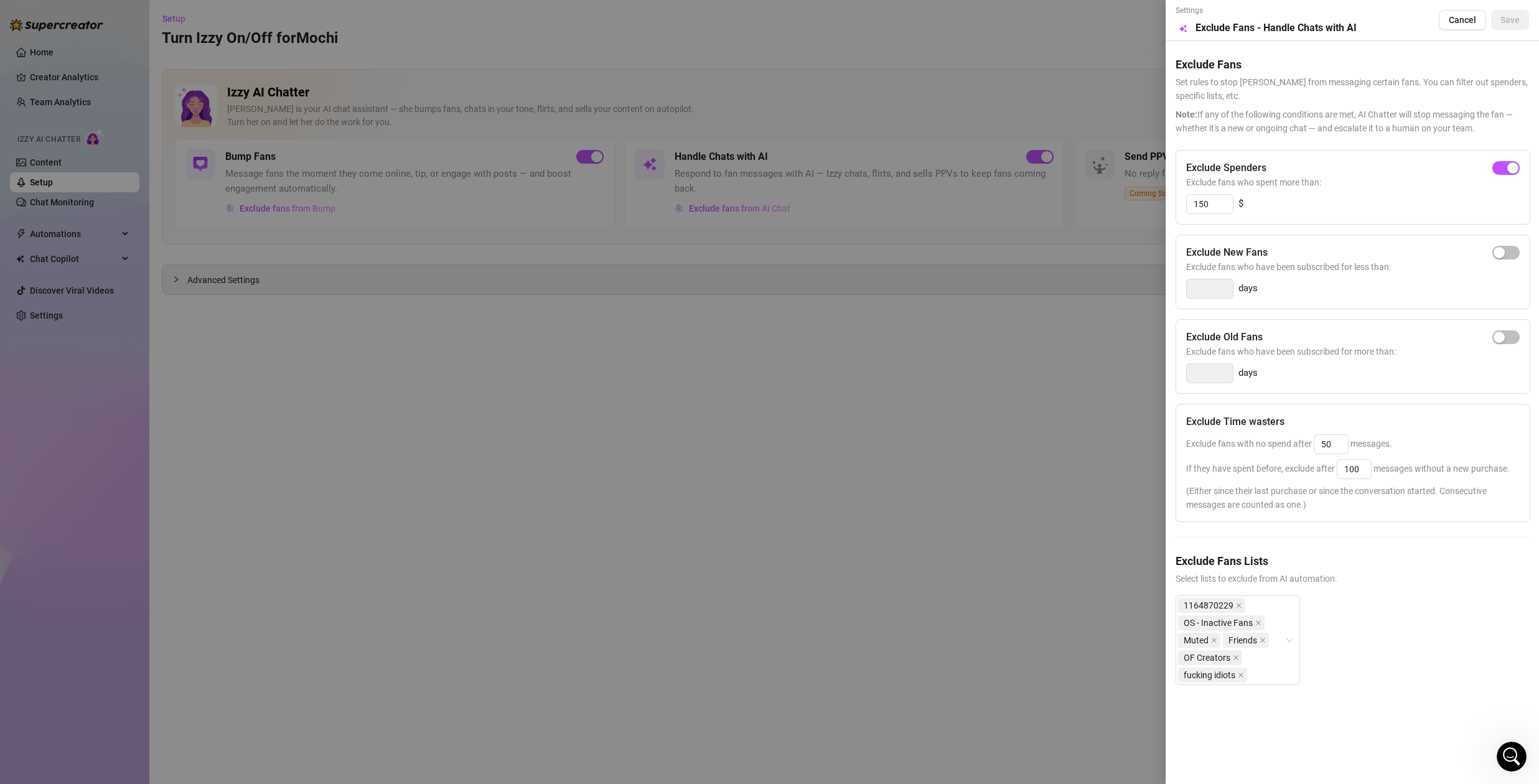
click at [881, 449] on div at bounding box center [770, 392] width 1539 height 784
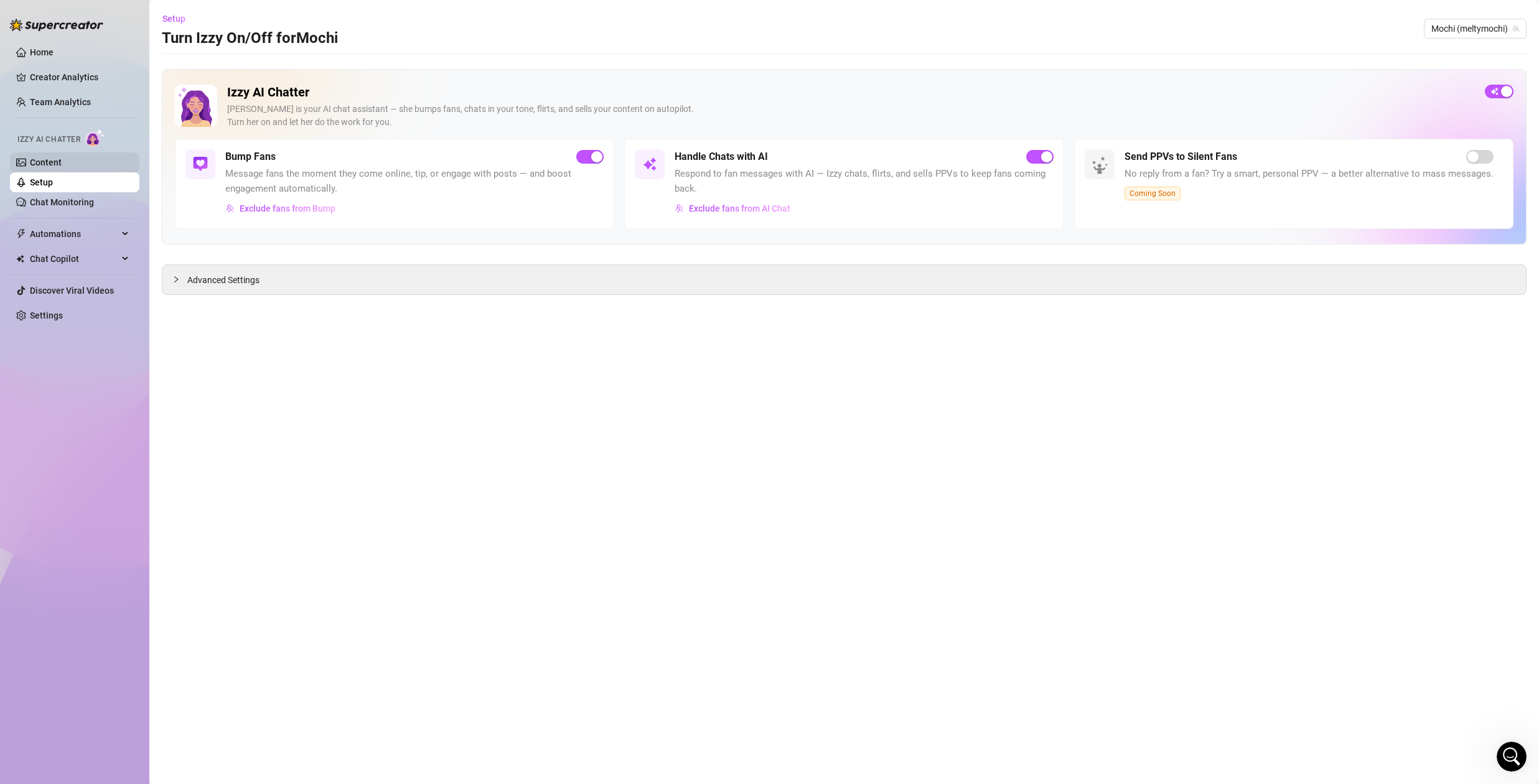
click at [61, 161] on link "Content" at bounding box center [45, 162] width 31 height 10
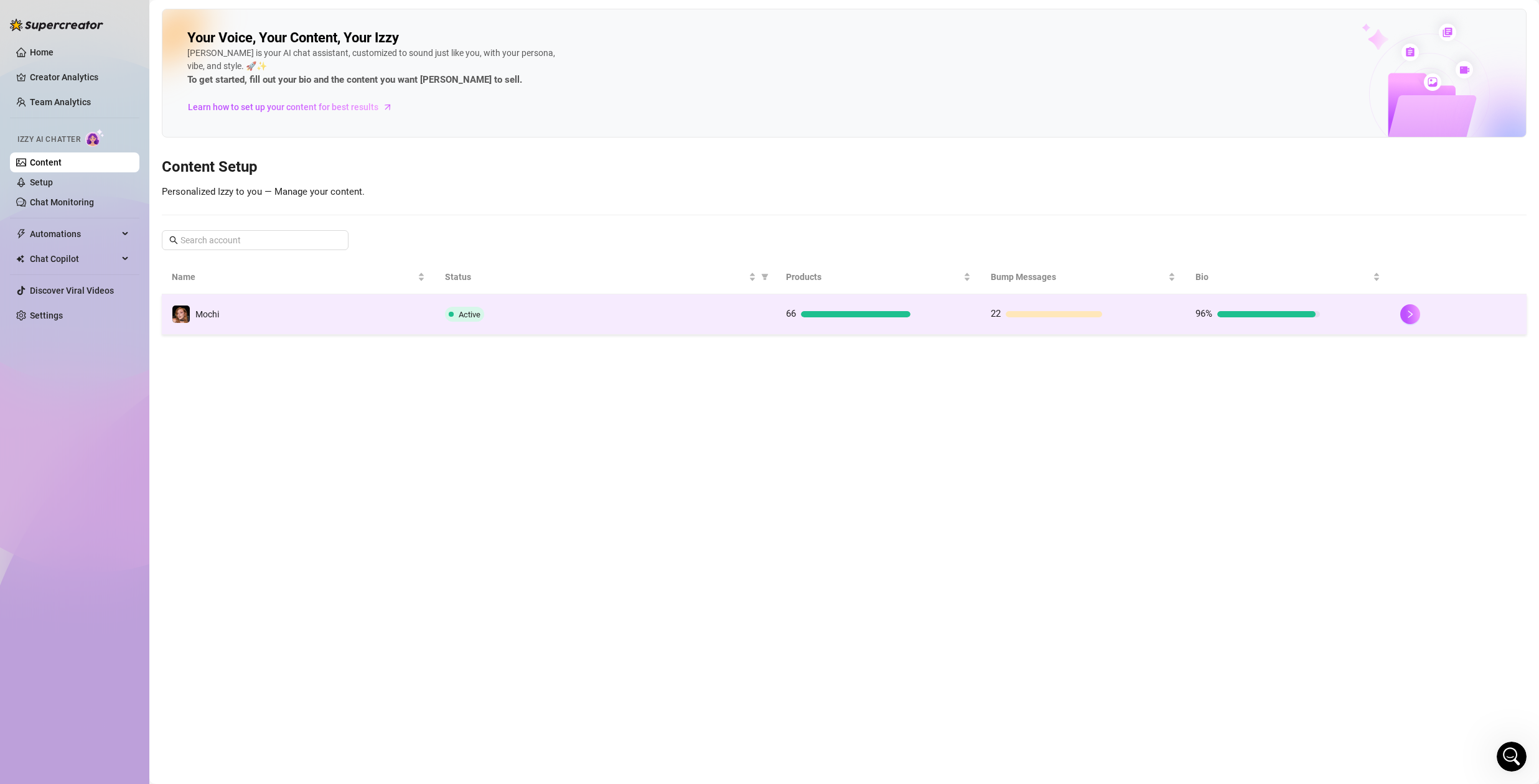
click at [352, 321] on td "Mochi" at bounding box center [298, 314] width 273 height 41
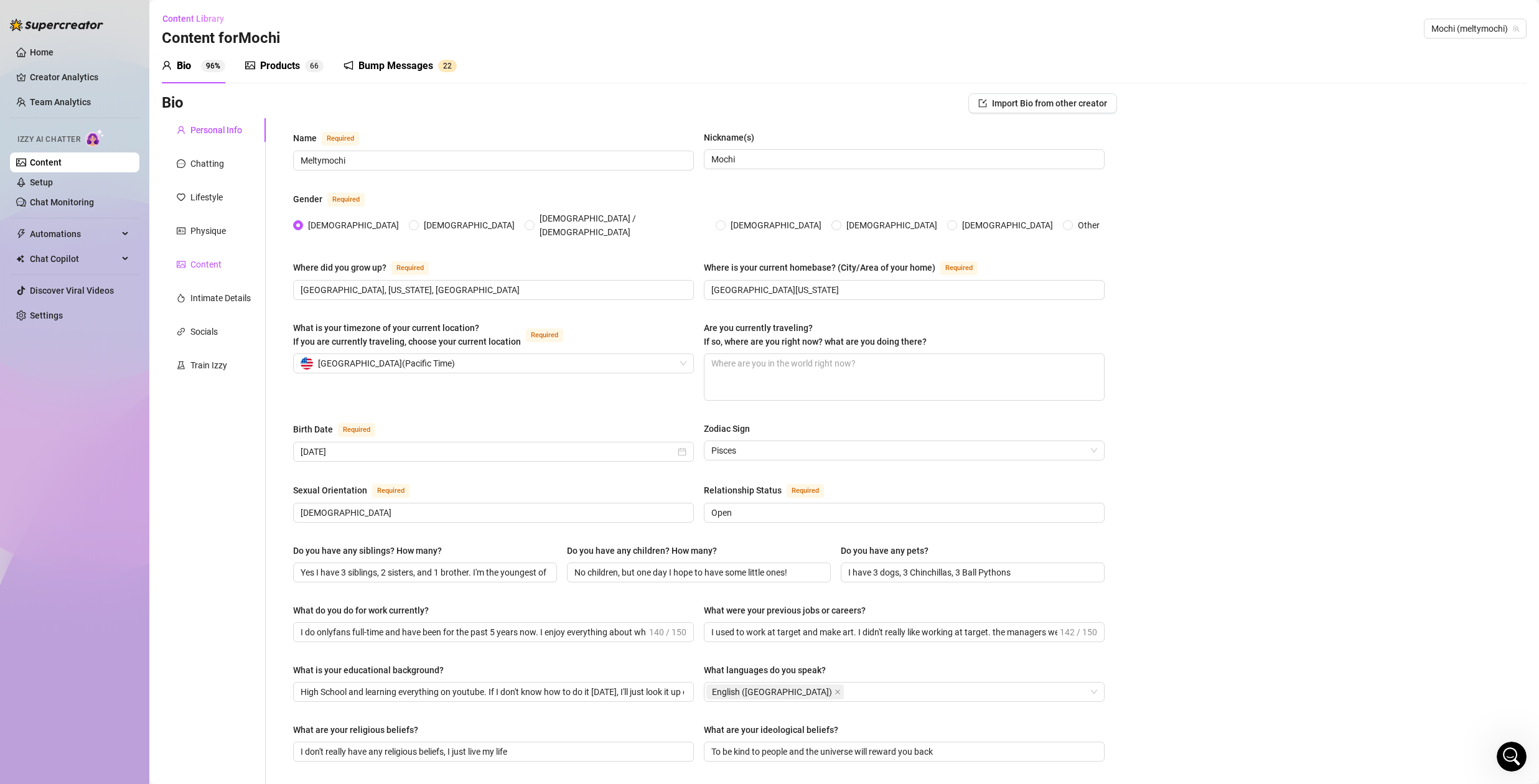
click at [202, 263] on div "Content" at bounding box center [206, 265] width 31 height 14
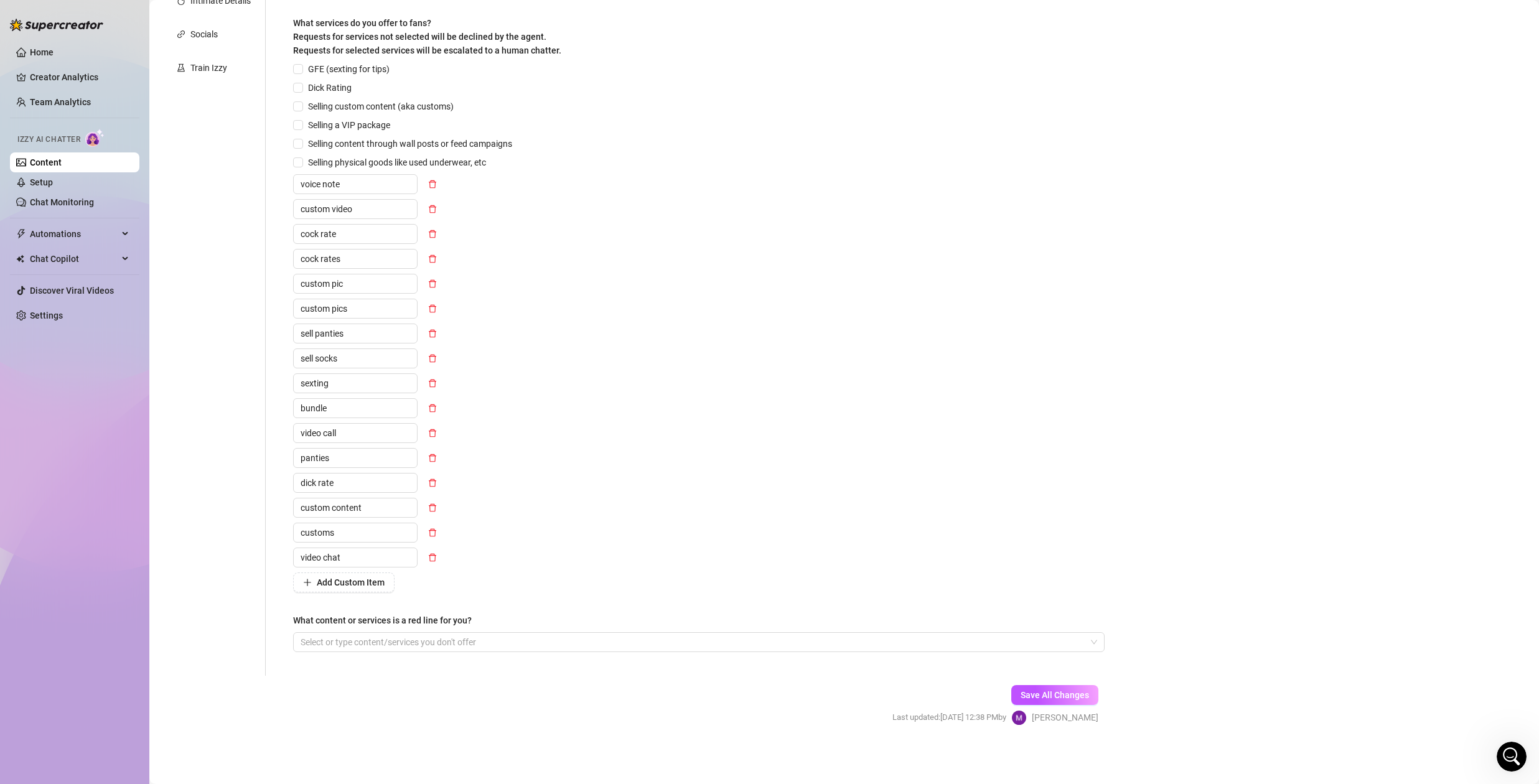
scroll to position [18, 0]
